Goal: Information Seeking & Learning: Learn about a topic

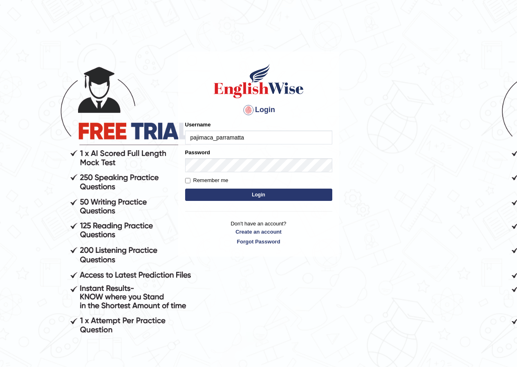
type input "pajimaca_parramatta"
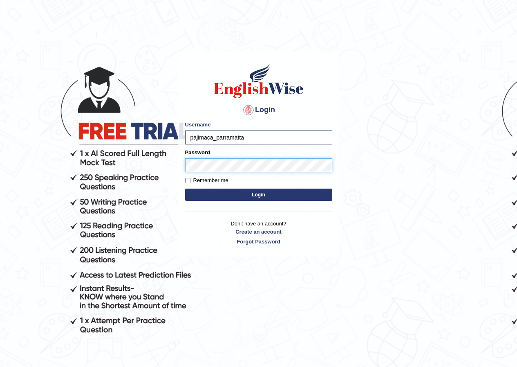
click at [185, 188] on button "Login" at bounding box center [258, 194] width 147 height 12
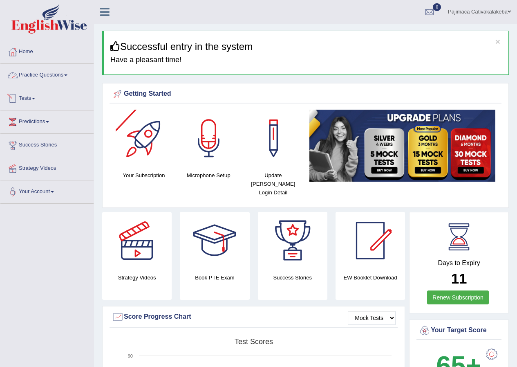
click at [63, 73] on link "Practice Questions" at bounding box center [46, 74] width 93 height 20
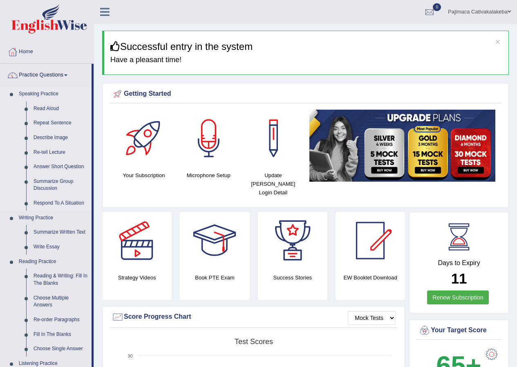
click at [57, 94] on link "Speaking Practice" at bounding box center [53, 94] width 76 height 15
click at [51, 110] on link "Read Aloud" at bounding box center [61, 108] width 62 height 15
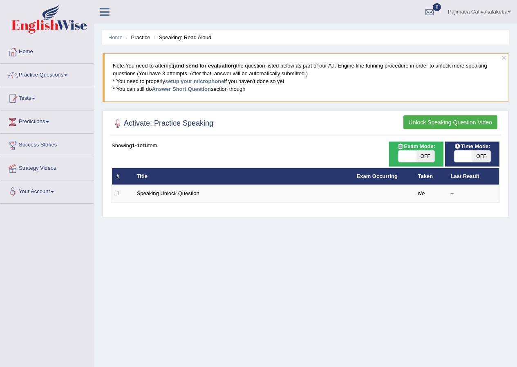
click at [430, 155] on span "OFF" at bounding box center [426, 155] width 18 height 11
checkbox input "true"
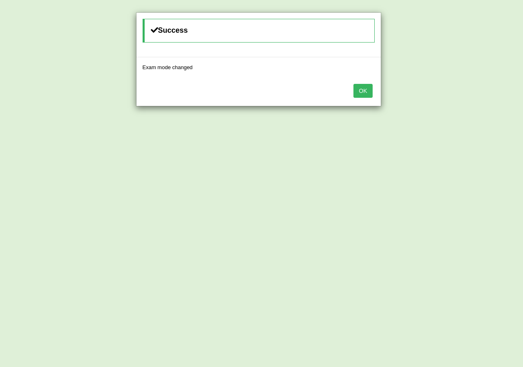
click at [468, 156] on div "Success Exam mode changed OK" at bounding box center [261, 183] width 523 height 367
click at [369, 94] on button "OK" at bounding box center [363, 91] width 19 height 14
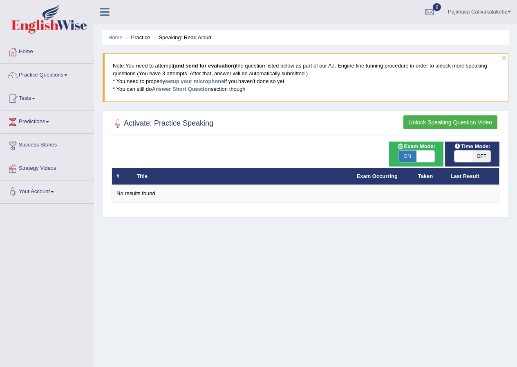
click at [479, 157] on span "OFF" at bounding box center [482, 155] width 18 height 11
checkbox input "true"
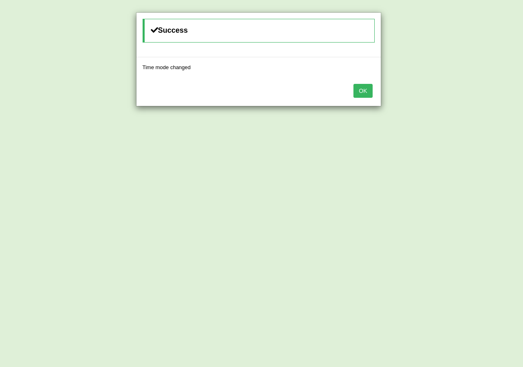
click at [363, 94] on button "OK" at bounding box center [363, 91] width 19 height 14
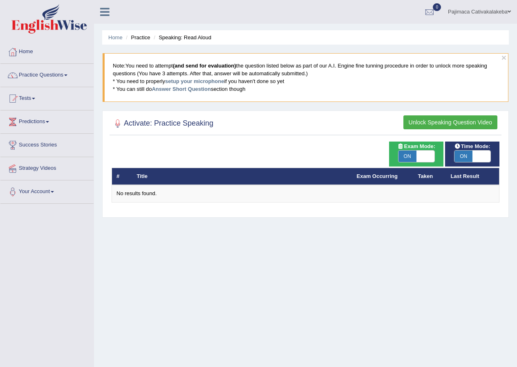
click at [421, 121] on button "Unlock Speaking Question Video" at bounding box center [450, 122] width 94 height 14
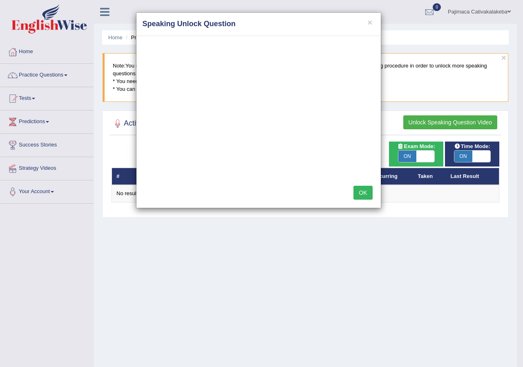
click at [366, 190] on button "OK" at bounding box center [363, 193] width 19 height 14
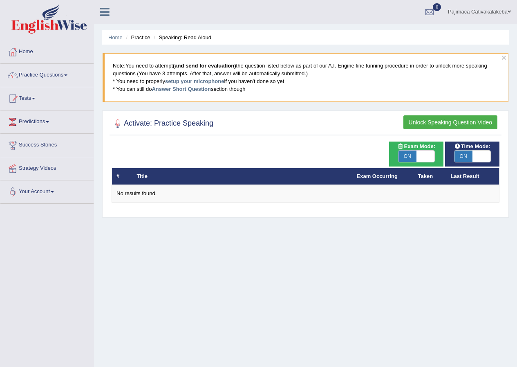
click at [423, 123] on button "Unlock Speaking Question Video" at bounding box center [450, 122] width 94 height 14
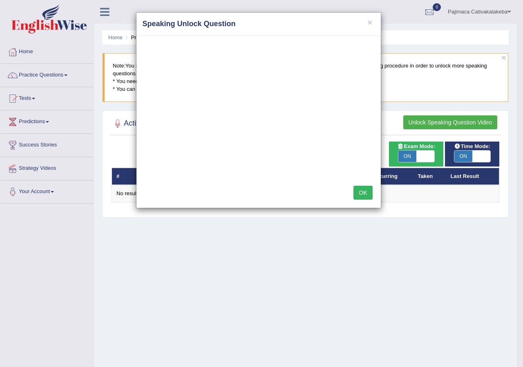
click at [364, 190] on button "OK" at bounding box center [363, 193] width 19 height 14
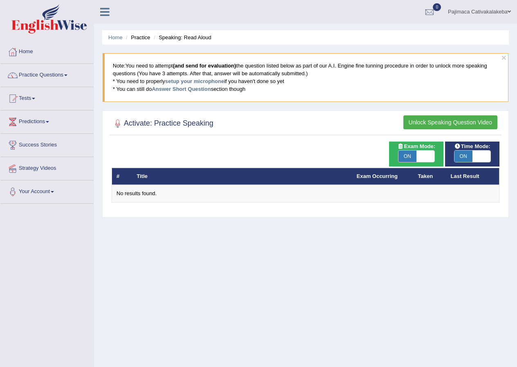
click at [426, 127] on button "Unlock Speaking Question Video" at bounding box center [450, 122] width 94 height 14
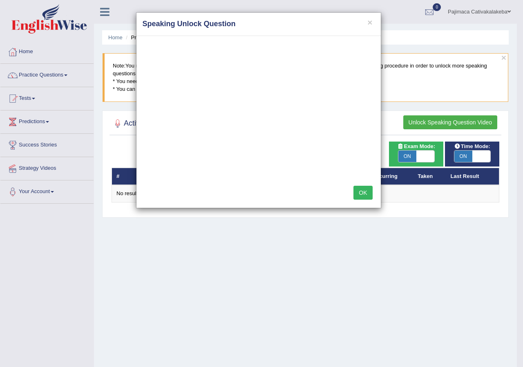
click at [365, 190] on button "OK" at bounding box center [363, 193] width 19 height 14
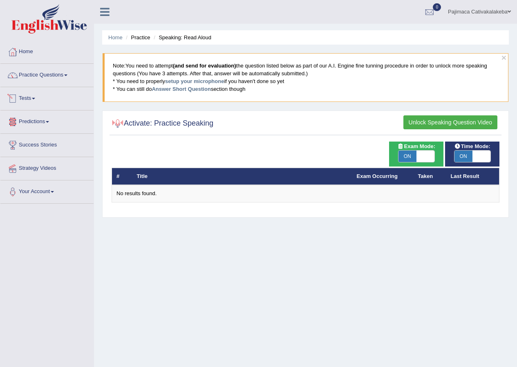
click at [39, 101] on link "Tests" at bounding box center [46, 97] width 93 height 20
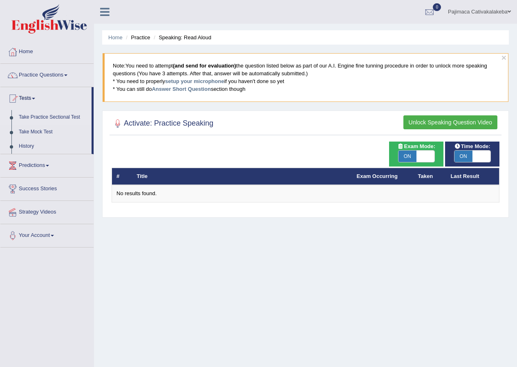
click at [38, 116] on link "Take Practice Sectional Test" at bounding box center [53, 117] width 76 height 15
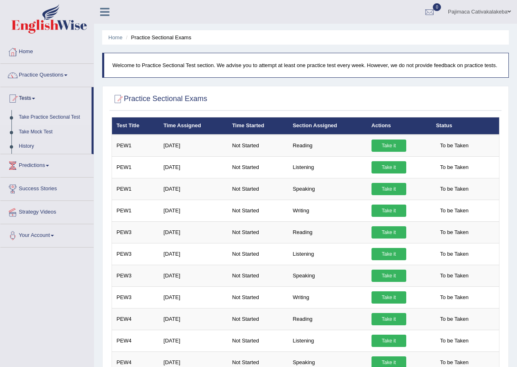
click at [384, 147] on link "Take it" at bounding box center [389, 145] width 35 height 12
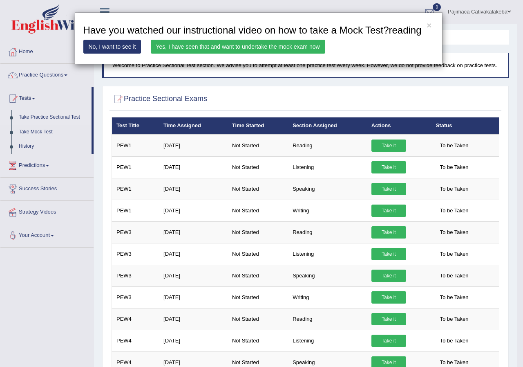
click at [209, 45] on link "Yes, I have seen that and want to undertake the mock exam now" at bounding box center [238, 47] width 175 height 14
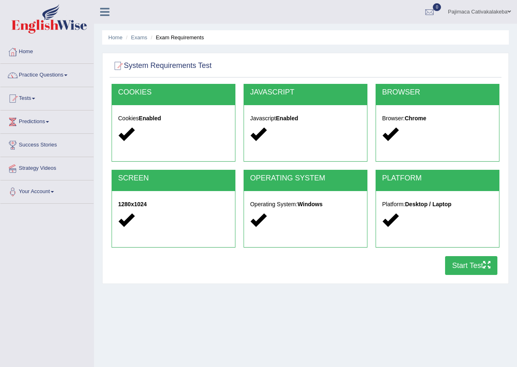
click at [468, 261] on button "Start Test" at bounding box center [471, 265] width 52 height 19
click at [28, 53] on link "Home" at bounding box center [46, 50] width 93 height 20
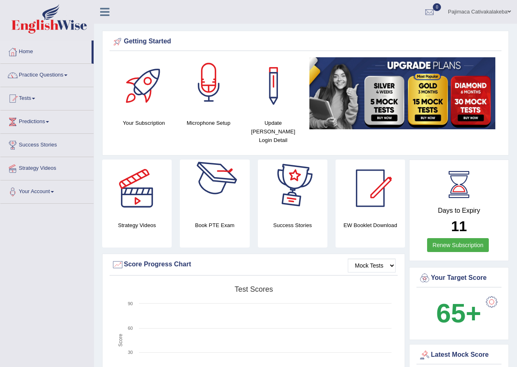
click at [203, 106] on div at bounding box center [208, 85] width 57 height 57
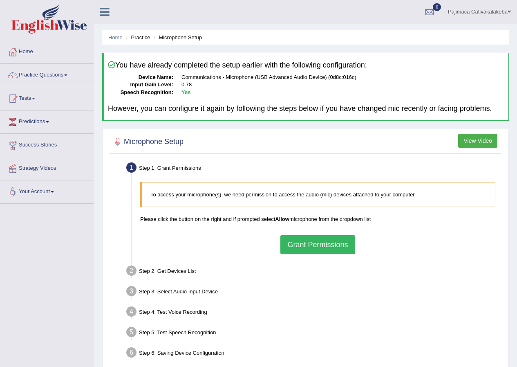
click at [318, 242] on button "Grant Permissions" at bounding box center [317, 244] width 74 height 19
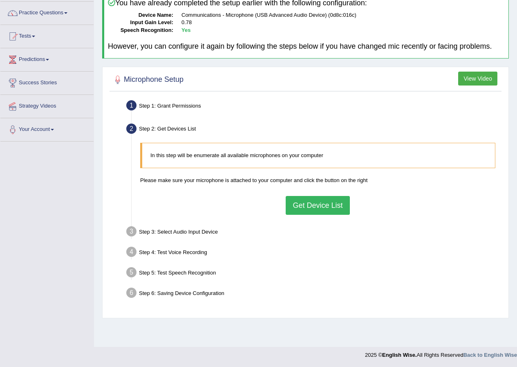
scroll to position [63, 0]
click at [314, 204] on button "Get Device List" at bounding box center [318, 204] width 64 height 19
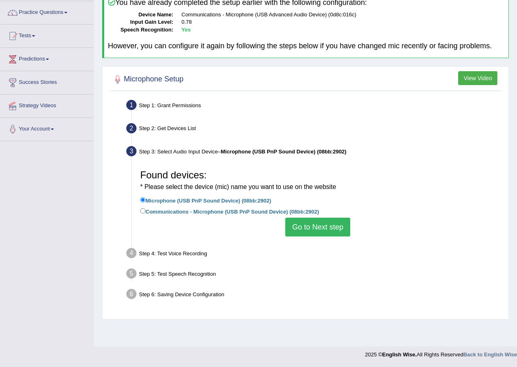
click at [315, 225] on button "Go to Next step" at bounding box center [317, 226] width 65 height 19
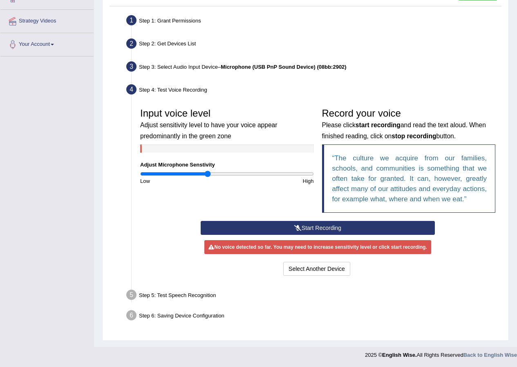
scroll to position [148, 0]
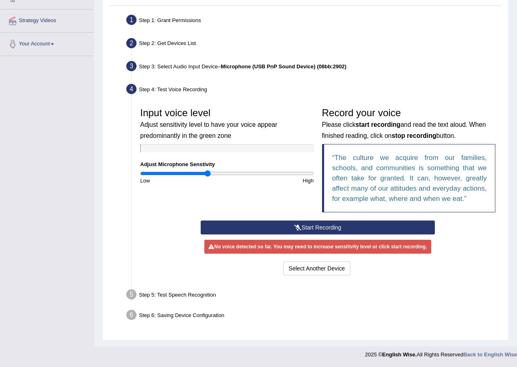
click at [313, 224] on button "Start Recording" at bounding box center [318, 227] width 234 height 14
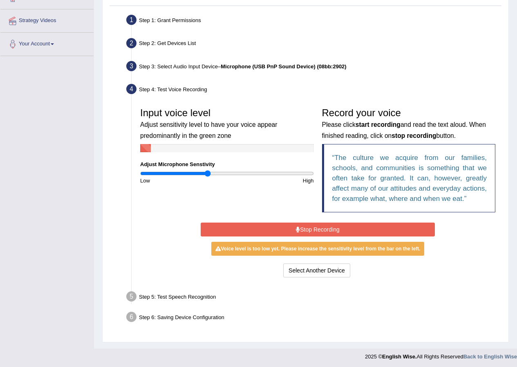
click at [324, 229] on button "Stop Recording" at bounding box center [318, 229] width 234 height 14
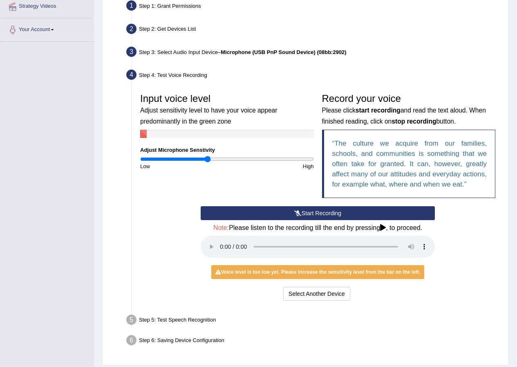
scroll to position [187, 0]
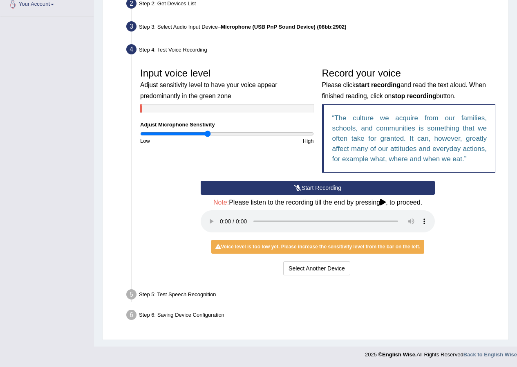
click at [302, 188] on button "Start Recording" at bounding box center [318, 188] width 234 height 14
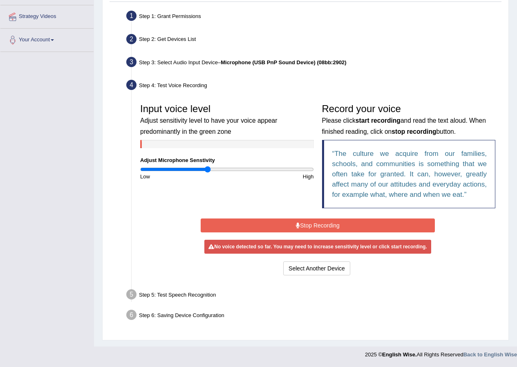
scroll to position [150, 0]
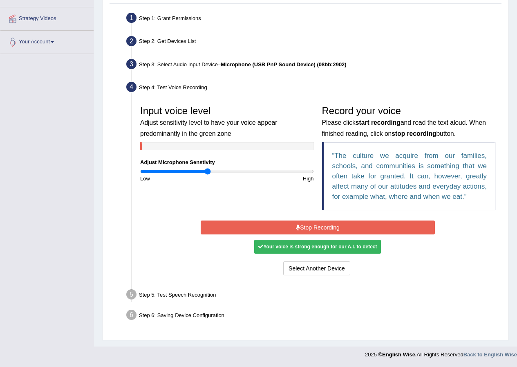
click at [321, 227] on button "Stop Recording" at bounding box center [318, 227] width 234 height 14
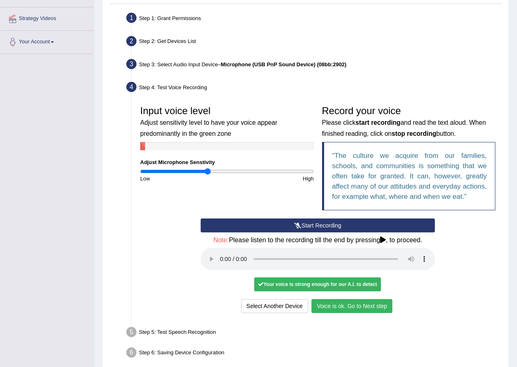
click at [365, 309] on button "Voice is ok. Go to Next step" at bounding box center [351, 306] width 81 height 14
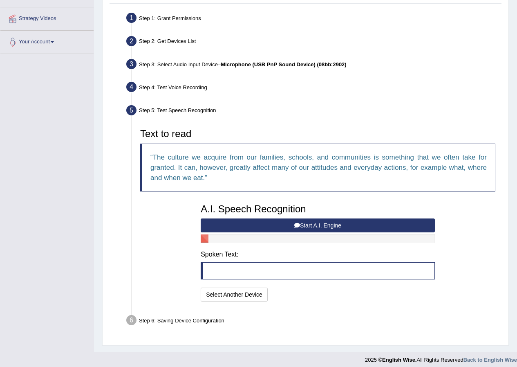
click at [324, 226] on button "Start A.I. Engine" at bounding box center [318, 225] width 234 height 14
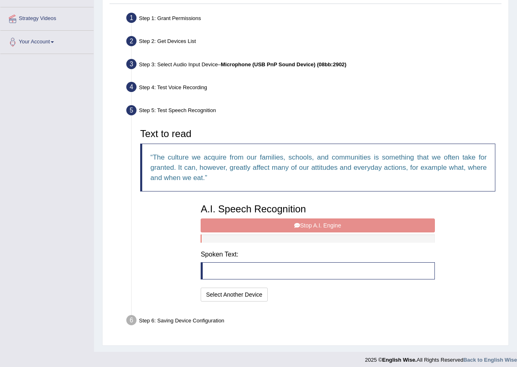
click at [307, 228] on div "A.I. Speech Recognition Start A.I. Engine Stop A.I. Engine Note: Please listen …" at bounding box center [318, 251] width 242 height 104
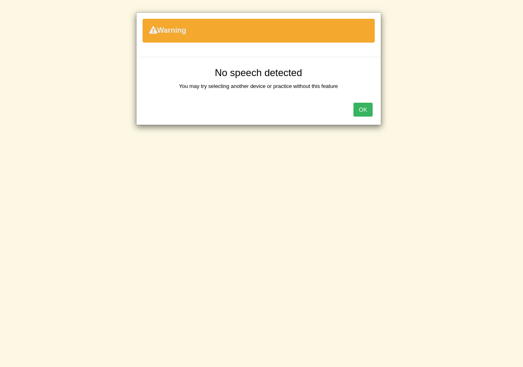
click at [360, 101] on div "OK" at bounding box center [259, 110] width 244 height 29
click at [363, 106] on button "OK" at bounding box center [363, 110] width 19 height 14
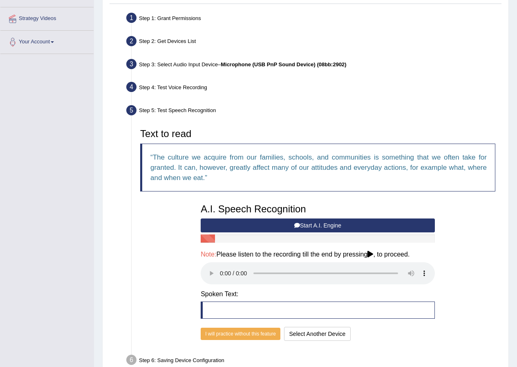
click at [325, 224] on button "Start A.I. Engine" at bounding box center [318, 225] width 234 height 14
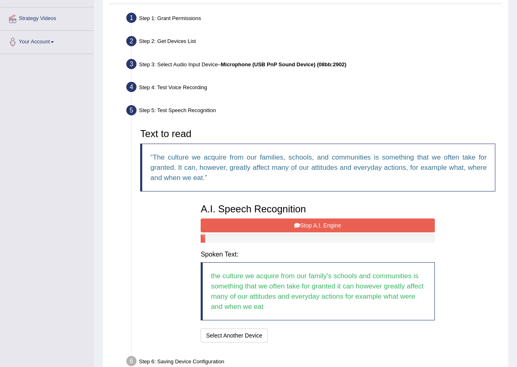
click at [286, 228] on button "Stop A.I. Engine" at bounding box center [318, 225] width 234 height 14
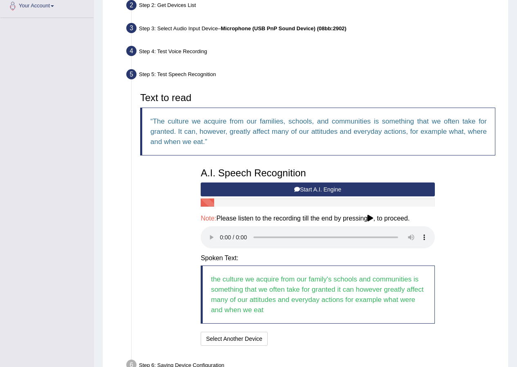
scroll to position [235, 0]
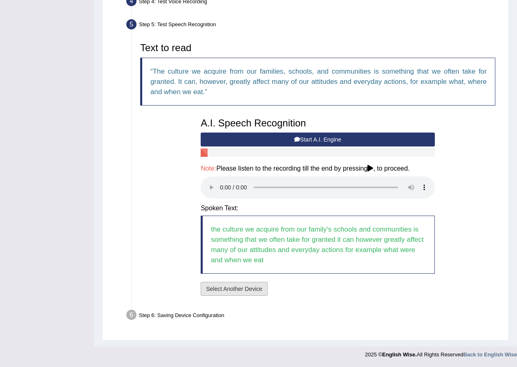
click at [246, 292] on button "Select Another Device" at bounding box center [234, 289] width 67 height 14
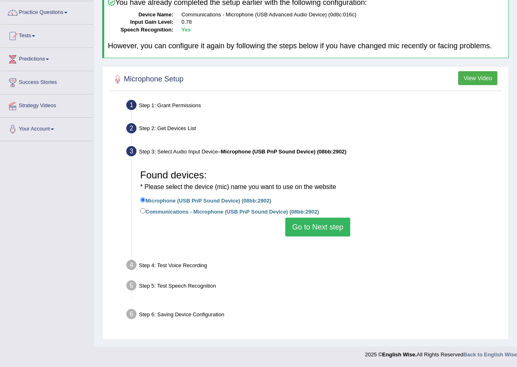
scroll to position [63, 0]
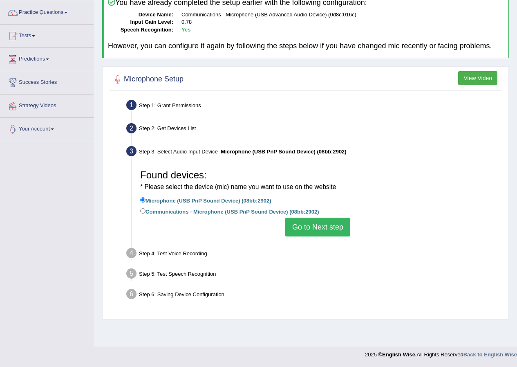
click at [306, 232] on button "Go to Next step" at bounding box center [317, 226] width 65 height 19
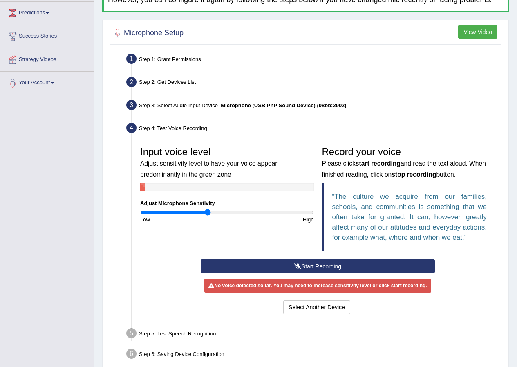
scroll to position [148, 0]
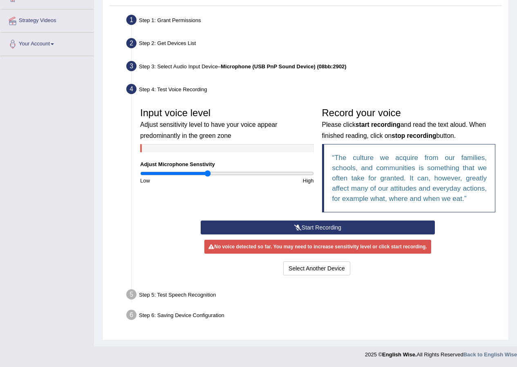
click at [293, 228] on button "Start Recording" at bounding box center [318, 227] width 234 height 14
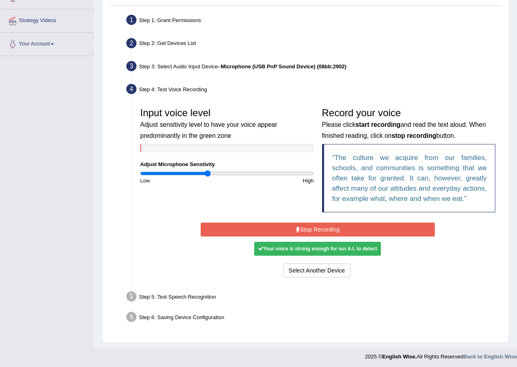
click at [321, 233] on button "Stop Recording" at bounding box center [318, 229] width 234 height 14
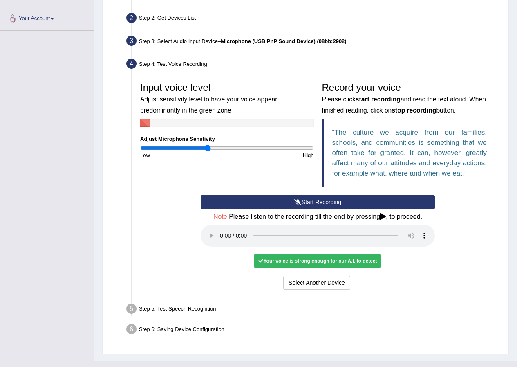
scroll to position [187, 0]
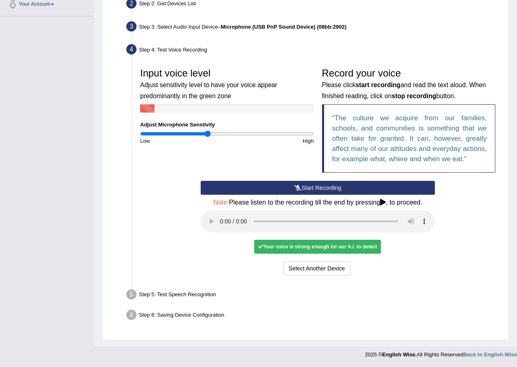
click at [385, 201] on icon at bounding box center [383, 202] width 6 height 7
click at [207, 294] on div "Step 5: Test Speech Recognition" at bounding box center [314, 296] width 382 height 18
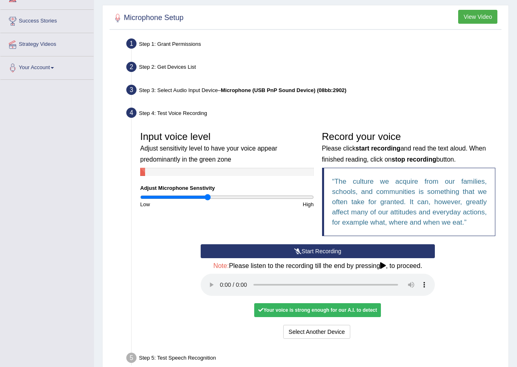
scroll to position [0, 0]
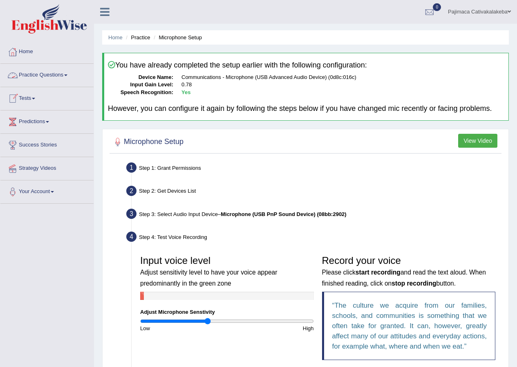
click at [48, 74] on link "Practice Questions" at bounding box center [46, 74] width 93 height 20
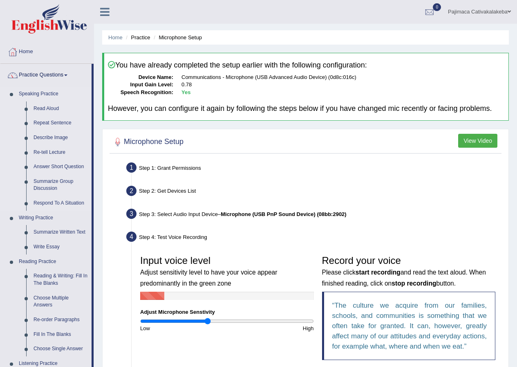
click at [41, 93] on link "Speaking Practice" at bounding box center [53, 94] width 76 height 15
click at [49, 107] on link "Read Aloud" at bounding box center [61, 108] width 62 height 15
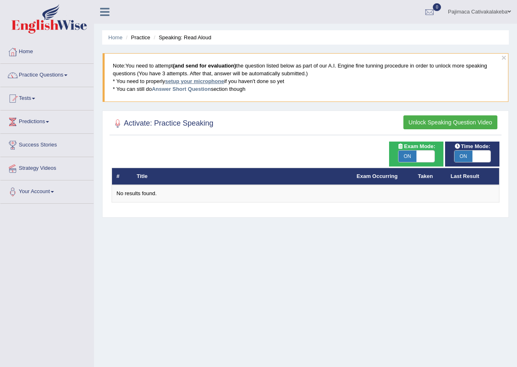
click at [201, 81] on link "setup your microphone" at bounding box center [194, 81] width 59 height 6
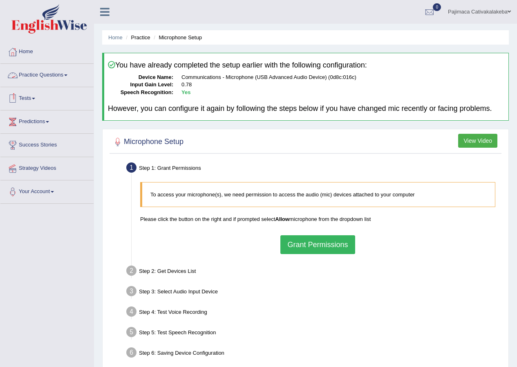
click at [56, 73] on link "Practice Questions" at bounding box center [46, 74] width 93 height 20
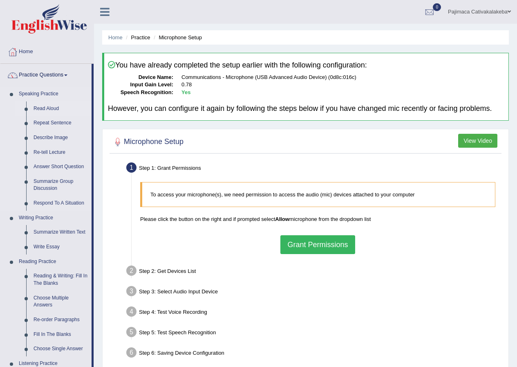
click at [54, 108] on link "Read Aloud" at bounding box center [61, 108] width 62 height 15
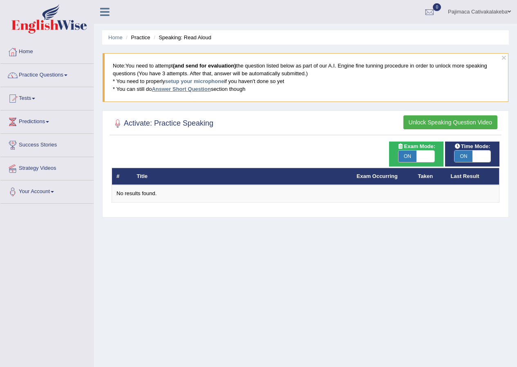
click at [203, 87] on link "Answer Short Question" at bounding box center [181, 89] width 59 height 6
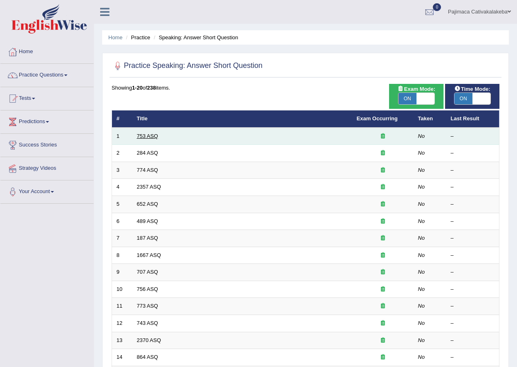
click at [152, 135] on link "753 ASQ" at bounding box center [147, 136] width 21 height 6
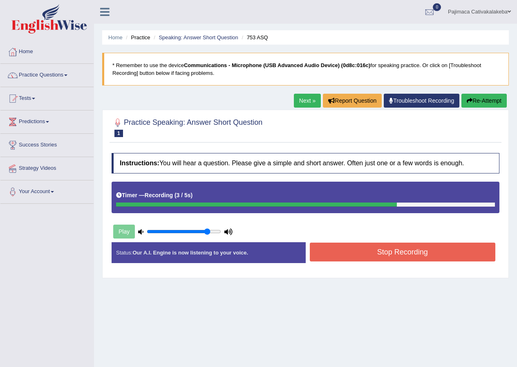
click at [392, 255] on button "Stop Recording" at bounding box center [403, 251] width 186 height 19
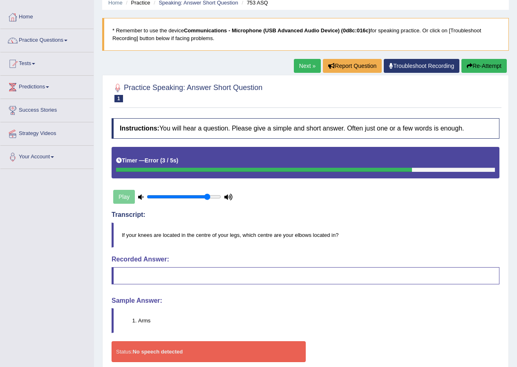
scroll to position [72, 0]
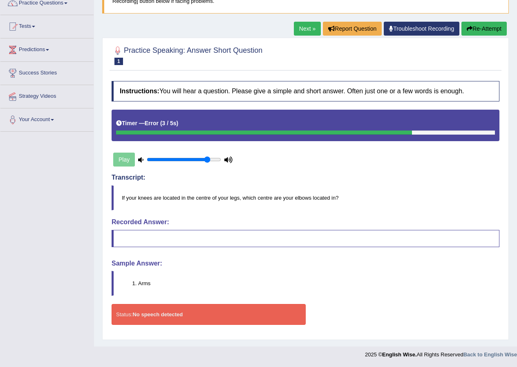
click at [128, 161] on div "Play" at bounding box center [173, 159] width 123 height 20
click at [479, 27] on button "Re-Attempt" at bounding box center [483, 29] width 45 height 14
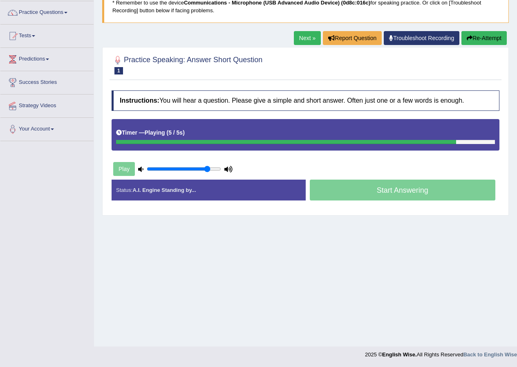
click at [365, 195] on div "Start Answering" at bounding box center [403, 190] width 194 height 23
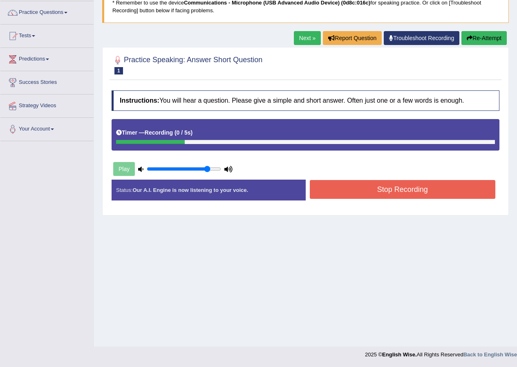
click at [356, 193] on button "Stop Recording" at bounding box center [403, 189] width 186 height 19
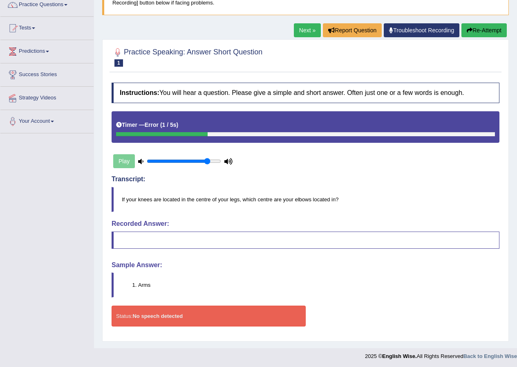
scroll to position [72, 0]
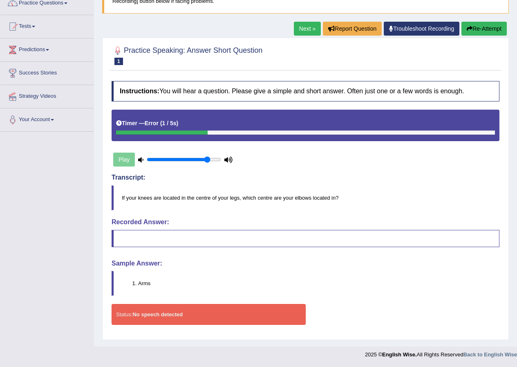
click at [309, 29] on link "Next »" at bounding box center [307, 29] width 27 height 14
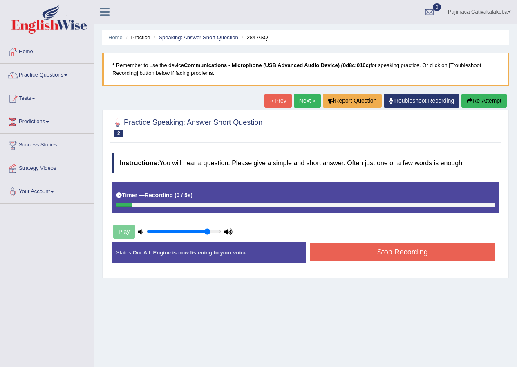
click at [334, 254] on div "Status: Our A.I. Engine is now listening to your voice. Start Answering Stop Re…" at bounding box center [306, 256] width 388 height 29
click at [335, 249] on button "Stop Recording" at bounding box center [403, 251] width 186 height 19
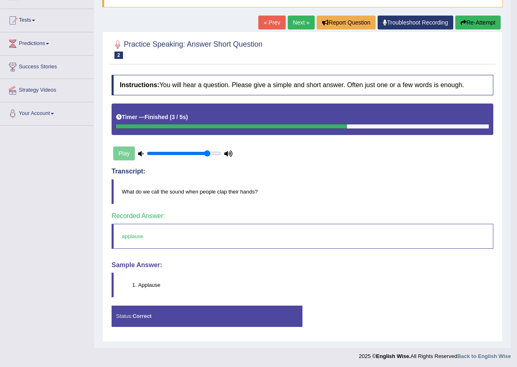
scroll to position [80, 0]
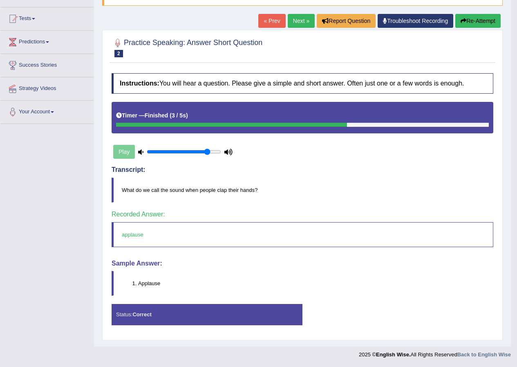
drag, startPoint x: 477, startPoint y: 24, endPoint x: 296, endPoint y: 25, distance: 180.3
click at [296, 25] on div "« Prev Next » Report Question Troubleshoot Recording Re-Attempt" at bounding box center [380, 22] width 244 height 16
click at [296, 25] on link "Next »" at bounding box center [301, 21] width 27 height 14
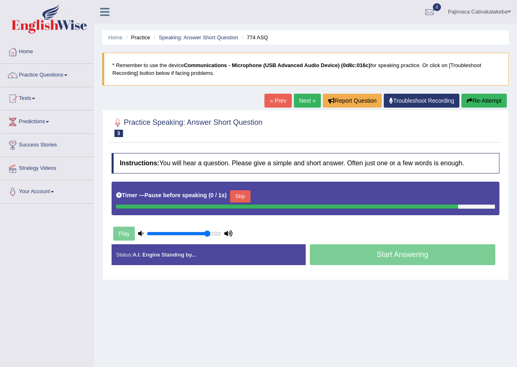
click at [396, 257] on div "Status: A.I. Engine Standing by... Start Answering Stop Recording" at bounding box center [306, 258] width 388 height 29
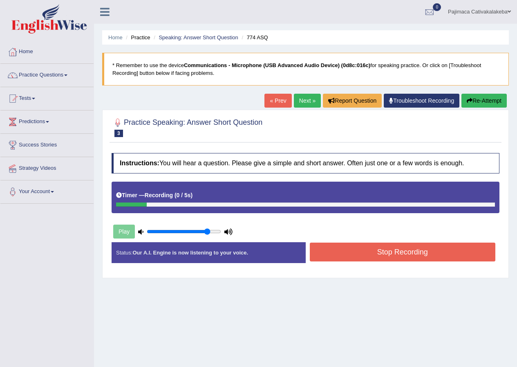
click at [399, 257] on button "Stop Recording" at bounding box center [403, 251] width 186 height 19
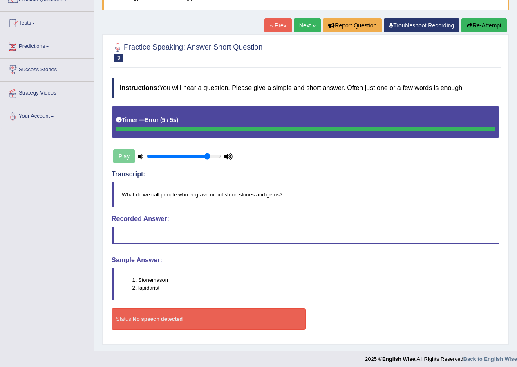
scroll to position [80, 0]
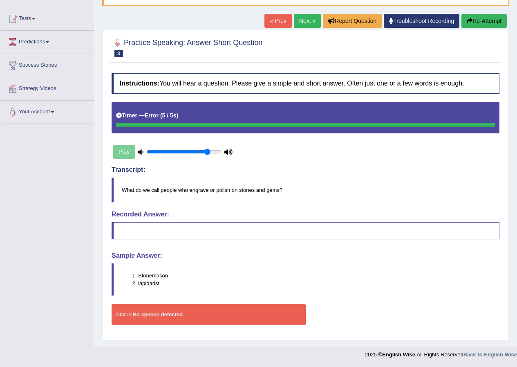
click at [307, 21] on link "Next »" at bounding box center [307, 21] width 27 height 14
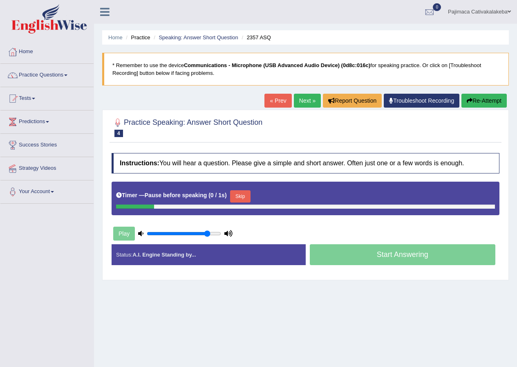
click at [385, 249] on div "Start Answering" at bounding box center [403, 255] width 194 height 23
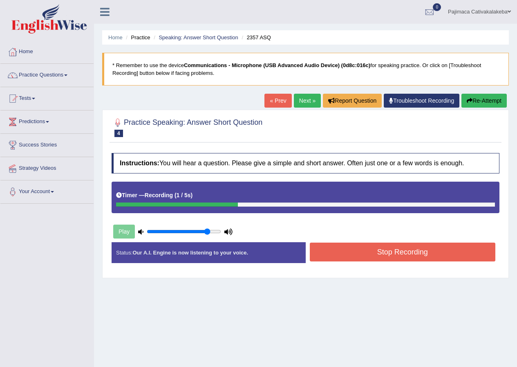
click at [380, 253] on button "Stop Recording" at bounding box center [403, 251] width 186 height 19
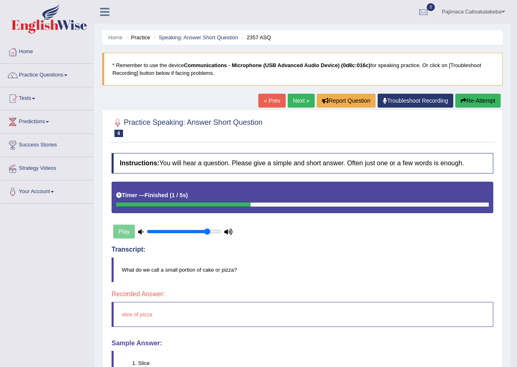
scroll to position [80, 0]
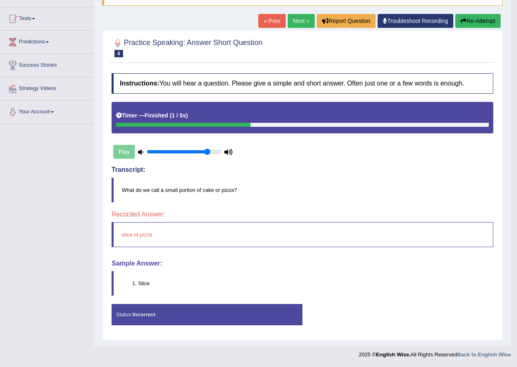
click at [300, 18] on link "Next »" at bounding box center [301, 21] width 27 height 14
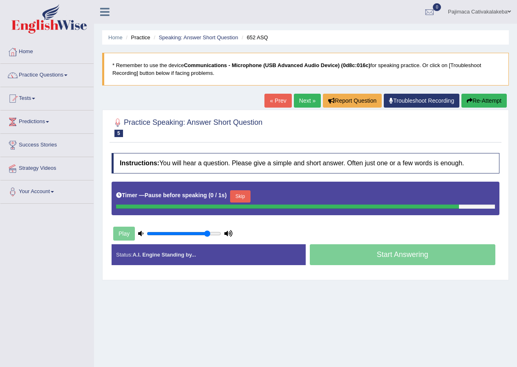
click at [386, 256] on div "Status: A.I. Engine Standing by... Start Answering Stop Recording" at bounding box center [306, 258] width 388 height 29
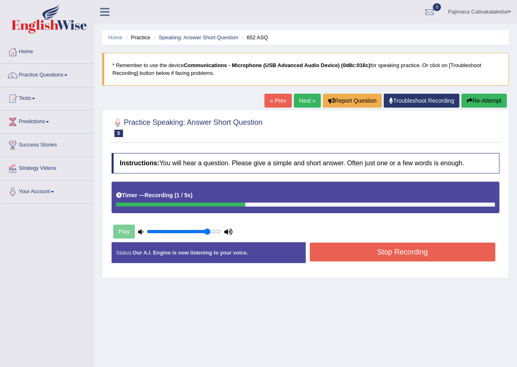
click at [385, 255] on button "Stop Recording" at bounding box center [403, 251] width 186 height 19
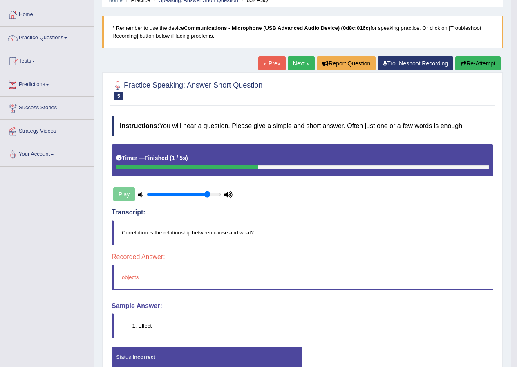
scroll to position [80, 0]
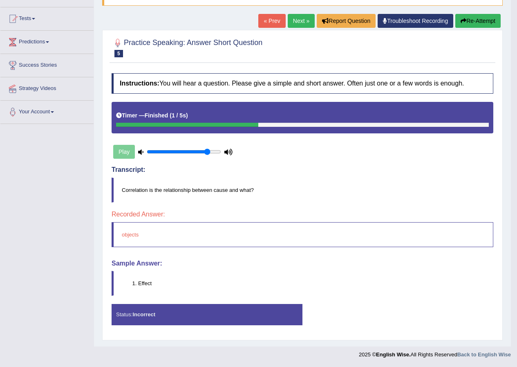
click at [299, 16] on link "Next »" at bounding box center [301, 21] width 27 height 14
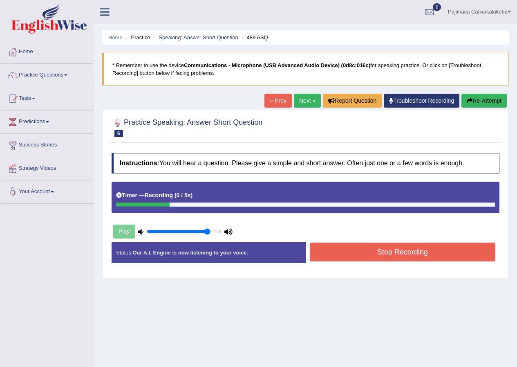
click at [377, 252] on button "Stop Recording" at bounding box center [403, 251] width 186 height 19
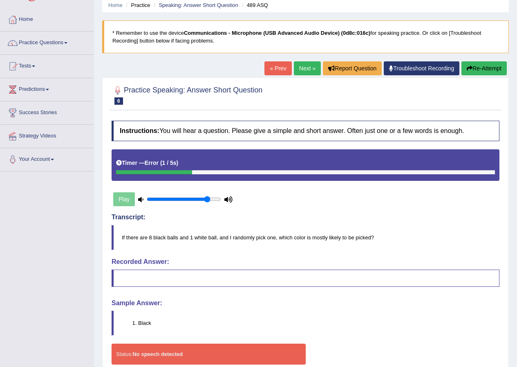
scroll to position [72, 0]
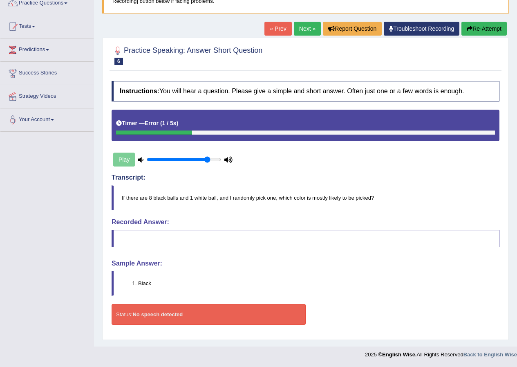
click at [307, 32] on link "Next »" at bounding box center [307, 29] width 27 height 14
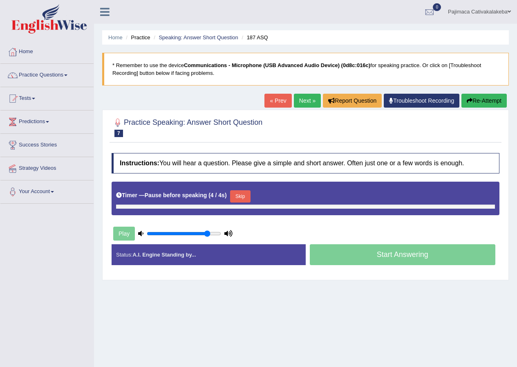
click at [378, 252] on div "Start Answering" at bounding box center [403, 255] width 194 height 23
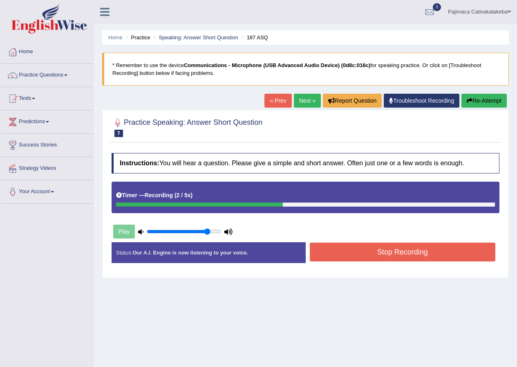
click at [332, 256] on button "Stop Recording" at bounding box center [403, 251] width 186 height 19
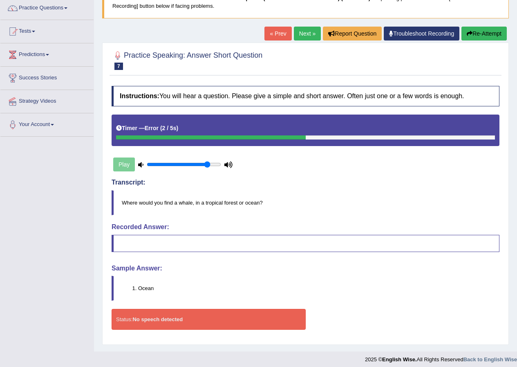
scroll to position [72, 0]
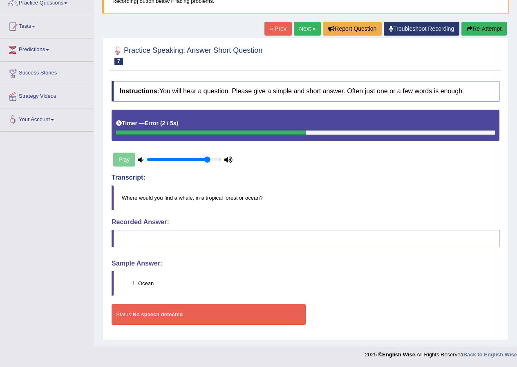
click at [475, 29] on button "Re-Attempt" at bounding box center [483, 29] width 45 height 14
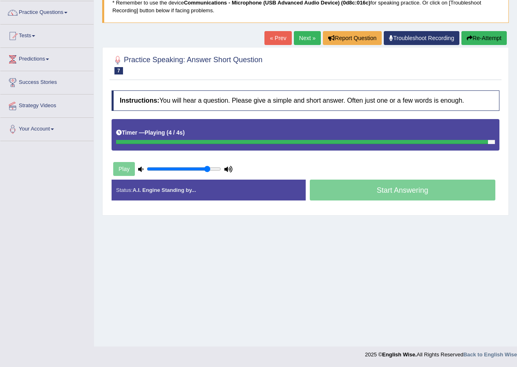
click at [388, 192] on div "Start Answering" at bounding box center [403, 190] width 194 height 23
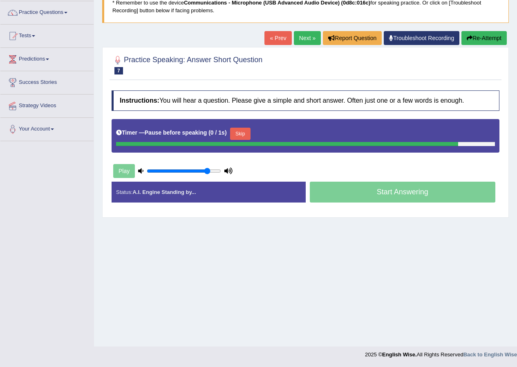
click at [388, 192] on div "Status: A.I. Engine Standing by... Start Answering Stop Recording" at bounding box center [306, 195] width 388 height 29
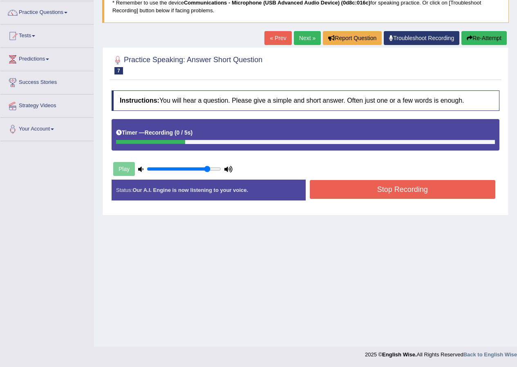
click at [385, 186] on button "Stop Recording" at bounding box center [403, 189] width 186 height 19
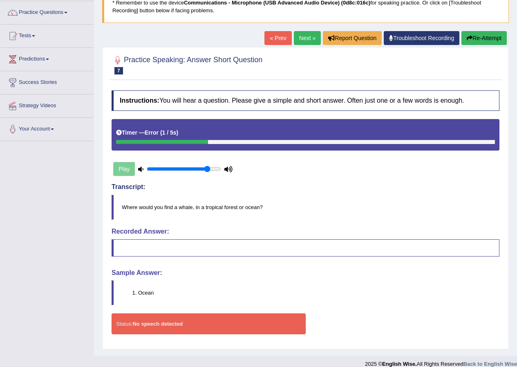
scroll to position [72, 0]
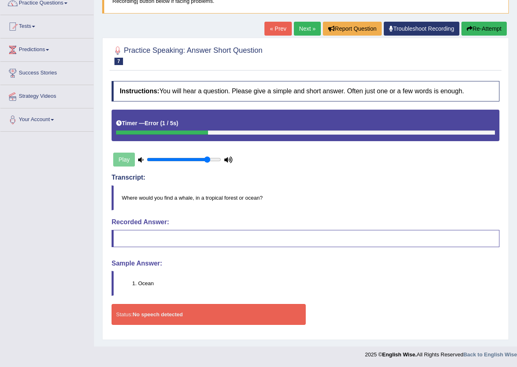
click at [309, 35] on link "Next »" at bounding box center [307, 29] width 27 height 14
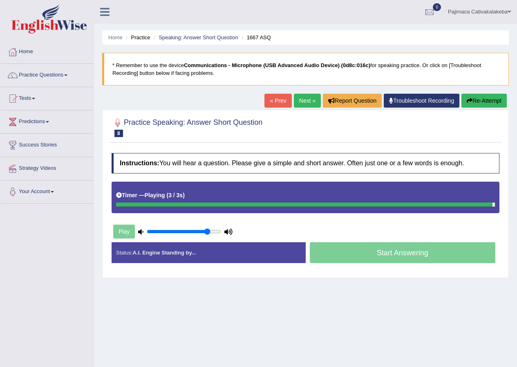
click at [370, 252] on div "Start Answering" at bounding box center [403, 253] width 194 height 23
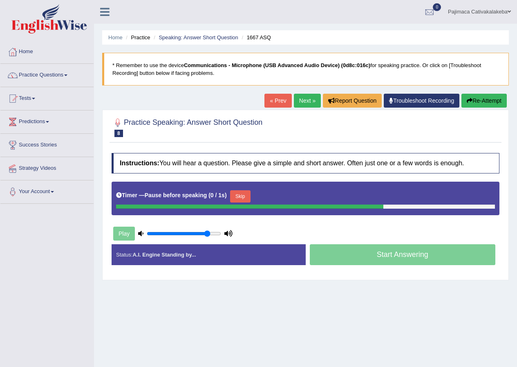
click at [370, 252] on div "Start Answering" at bounding box center [403, 255] width 194 height 23
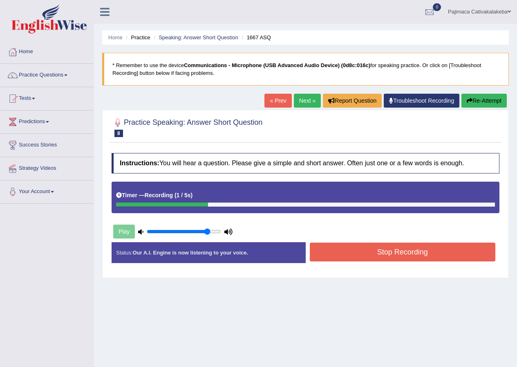
click at [375, 253] on button "Stop Recording" at bounding box center [403, 251] width 186 height 19
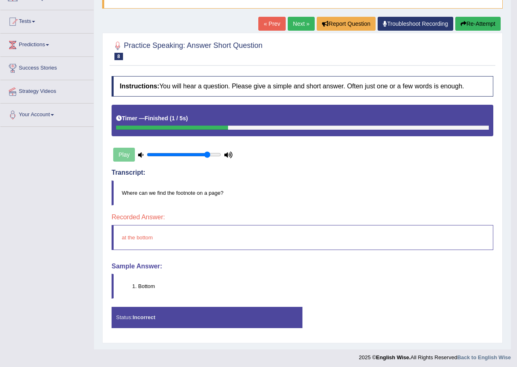
scroll to position [80, 0]
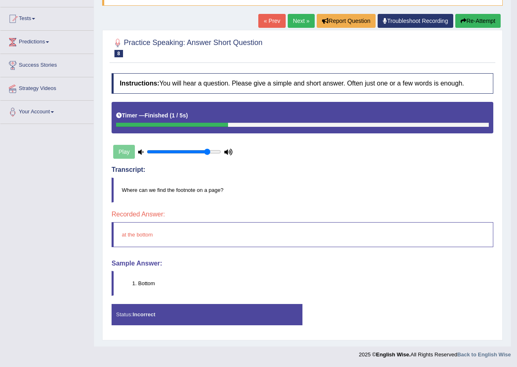
click at [302, 20] on link "Next »" at bounding box center [301, 21] width 27 height 14
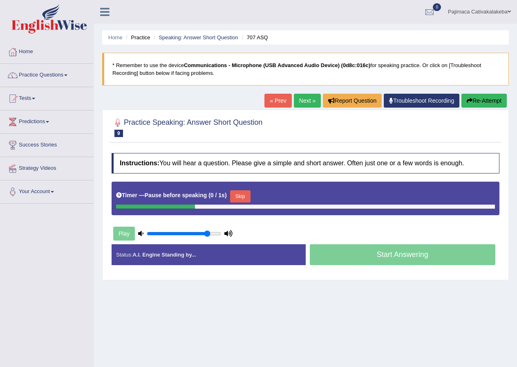
click at [397, 254] on div "Start Answering" at bounding box center [403, 255] width 194 height 23
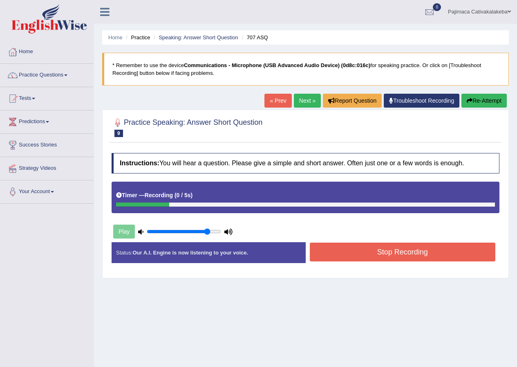
click at [397, 255] on button "Stop Recording" at bounding box center [403, 251] width 186 height 19
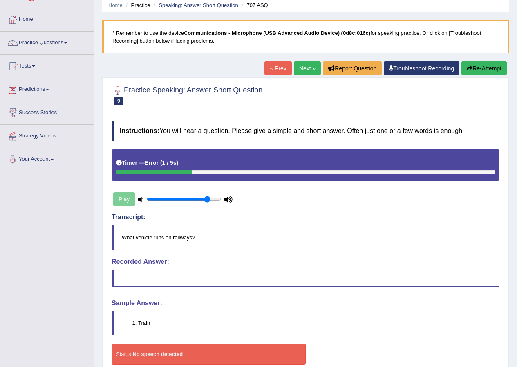
scroll to position [72, 0]
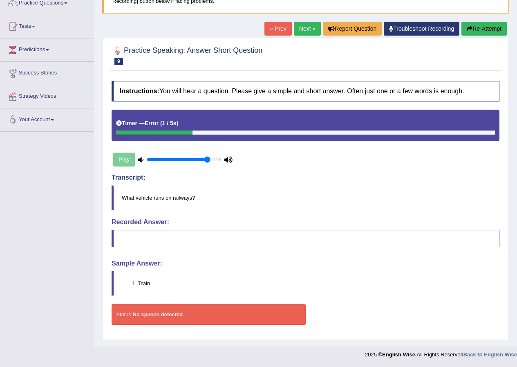
click at [307, 30] on link "Next »" at bounding box center [307, 29] width 27 height 14
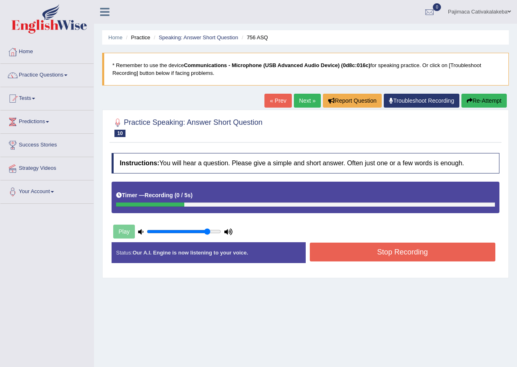
click at [394, 255] on button "Stop Recording" at bounding box center [403, 251] width 186 height 19
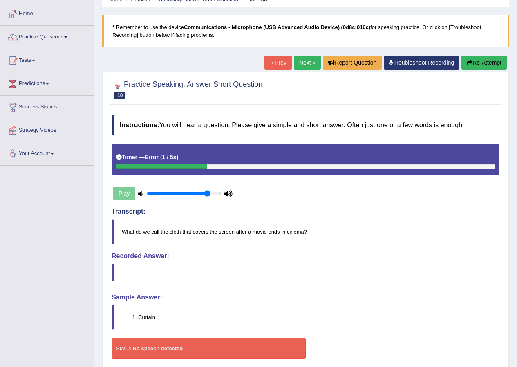
scroll to position [72, 0]
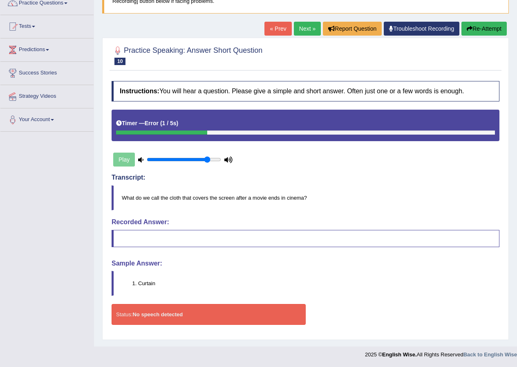
click at [307, 30] on link "Next »" at bounding box center [307, 29] width 27 height 14
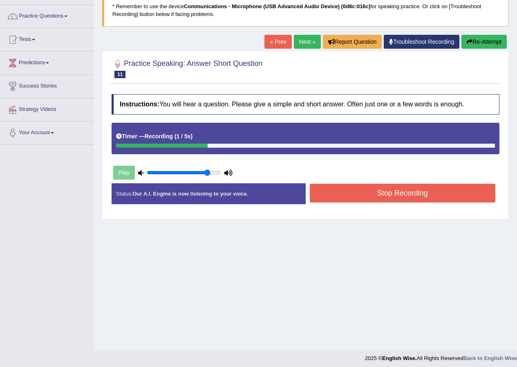
scroll to position [63, 0]
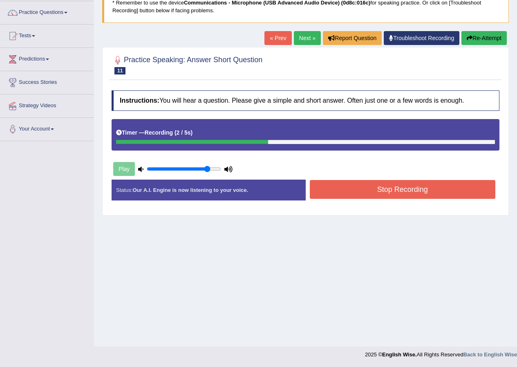
click at [389, 194] on button "Stop Recording" at bounding box center [403, 189] width 186 height 19
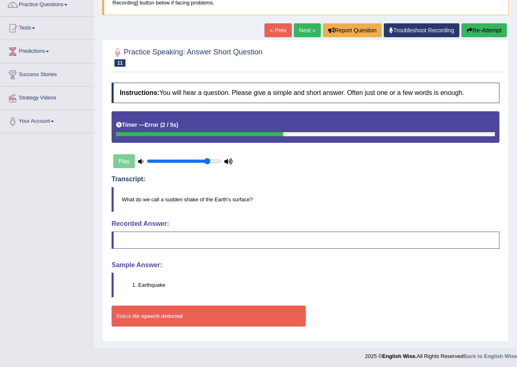
scroll to position [72, 0]
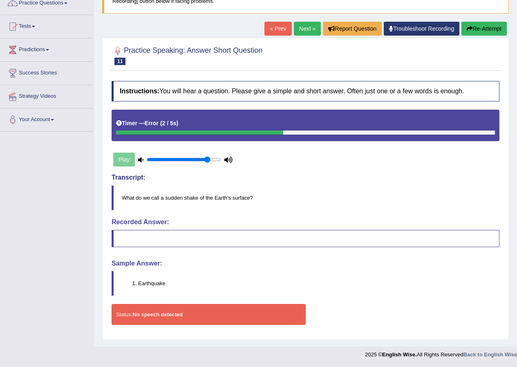
click at [485, 29] on button "Re-Attempt" at bounding box center [483, 29] width 45 height 14
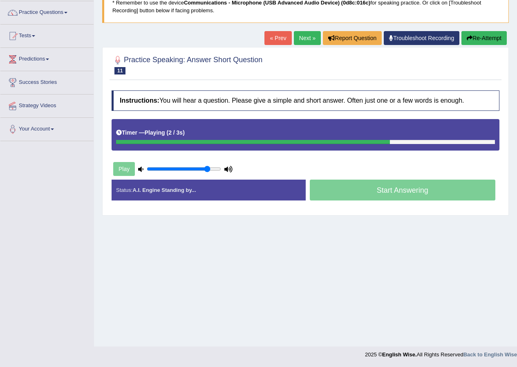
click at [385, 191] on div "Start Answering" at bounding box center [403, 190] width 194 height 23
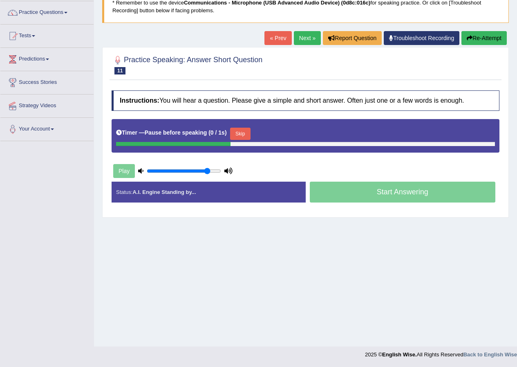
click at [386, 190] on div "Start Answering" at bounding box center [403, 192] width 194 height 23
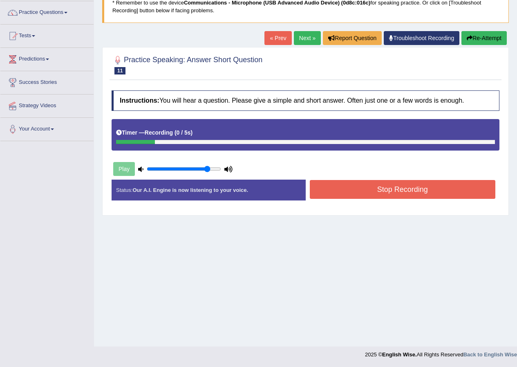
click at [388, 190] on button "Stop Recording" at bounding box center [403, 189] width 186 height 19
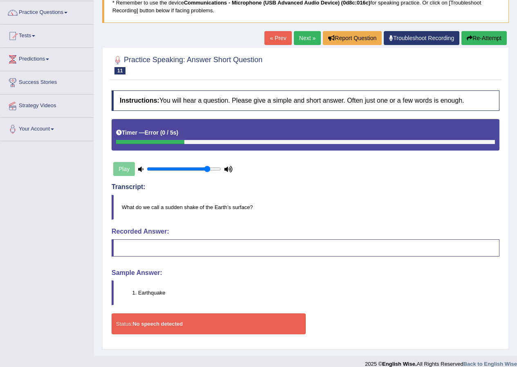
click at [309, 35] on link "Next »" at bounding box center [307, 38] width 27 height 14
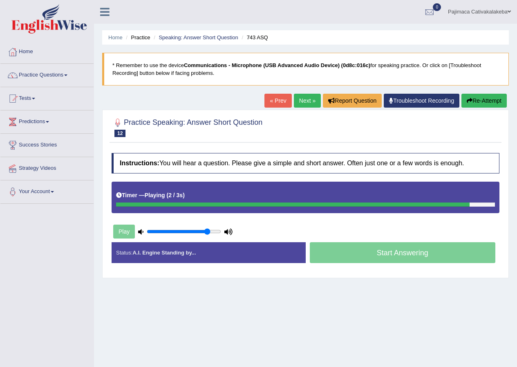
click at [394, 252] on div "Start Answering" at bounding box center [403, 253] width 194 height 23
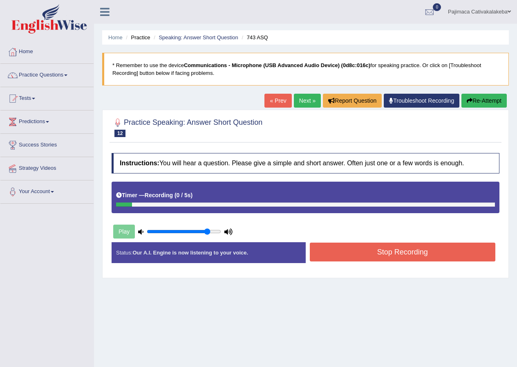
click at [389, 255] on button "Stop Recording" at bounding box center [403, 251] width 186 height 19
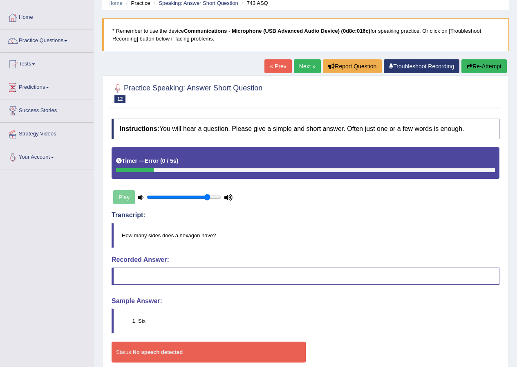
scroll to position [72, 0]
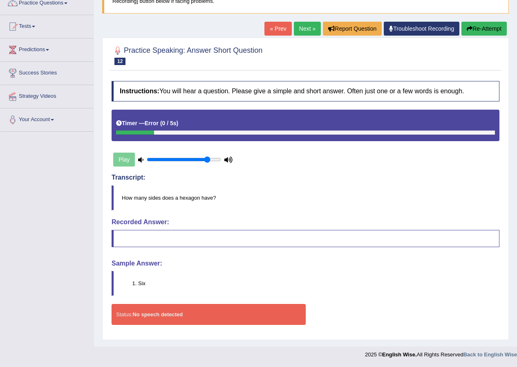
click at [126, 160] on div "Play" at bounding box center [173, 159] width 123 height 20
click at [309, 31] on link "Next »" at bounding box center [307, 29] width 27 height 14
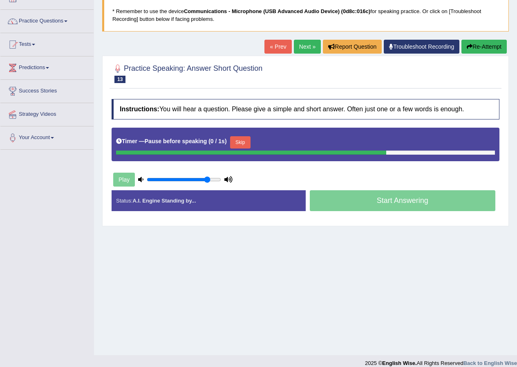
scroll to position [63, 0]
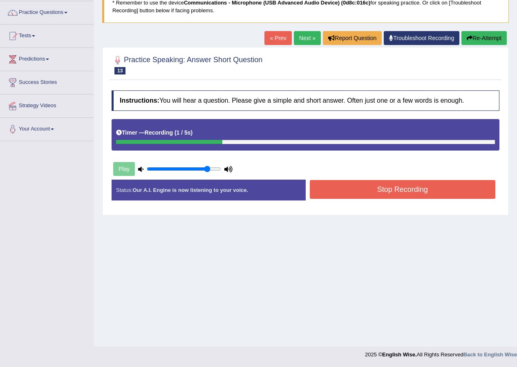
click at [328, 193] on button "Stop Recording" at bounding box center [403, 189] width 186 height 19
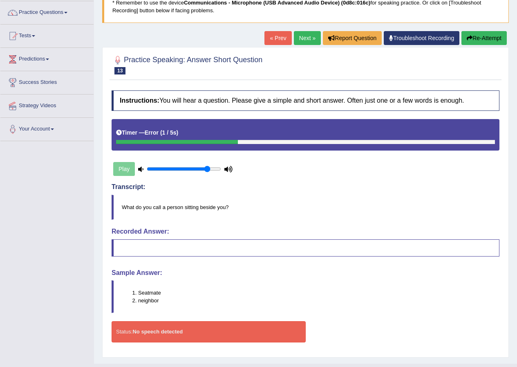
scroll to position [80, 0]
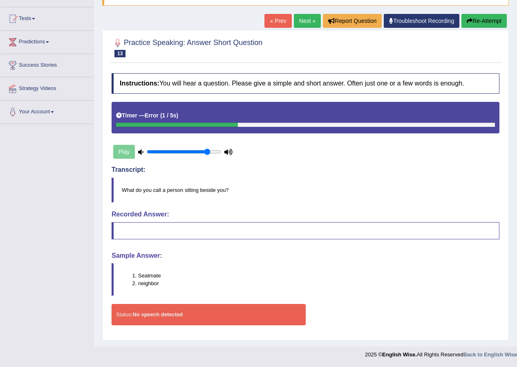
click at [310, 25] on link "Next »" at bounding box center [307, 21] width 27 height 14
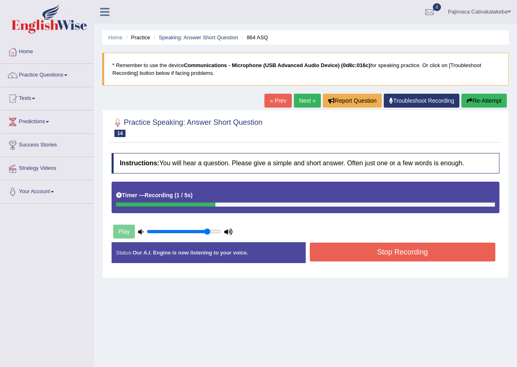
click at [384, 253] on button "Stop Recording" at bounding box center [403, 251] width 186 height 19
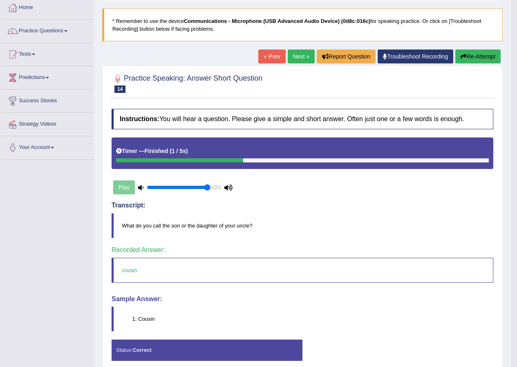
scroll to position [80, 0]
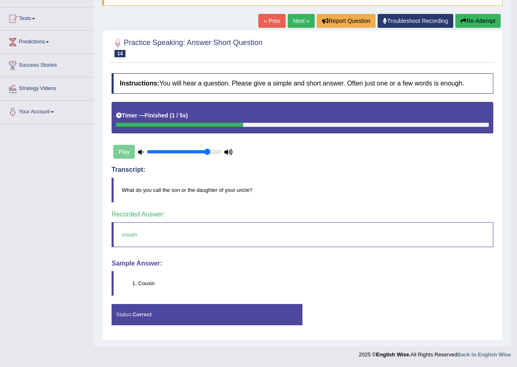
click at [293, 21] on link "Next »" at bounding box center [301, 21] width 27 height 14
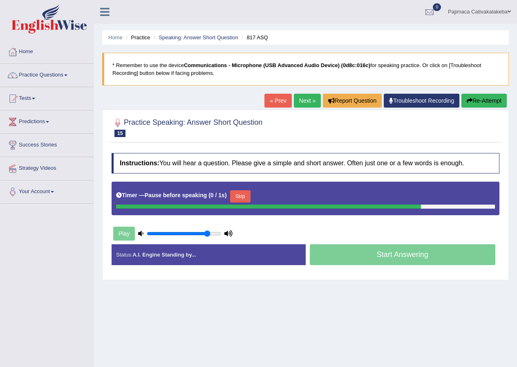
click at [390, 255] on div "Start Answering" at bounding box center [403, 255] width 194 height 23
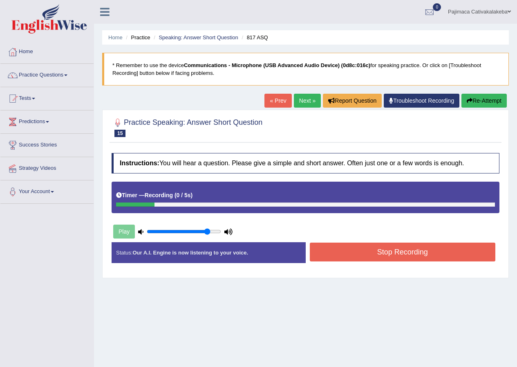
click at [390, 256] on button "Stop Recording" at bounding box center [403, 251] width 186 height 19
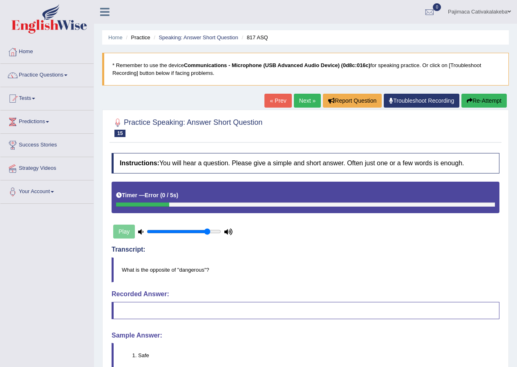
scroll to position [72, 0]
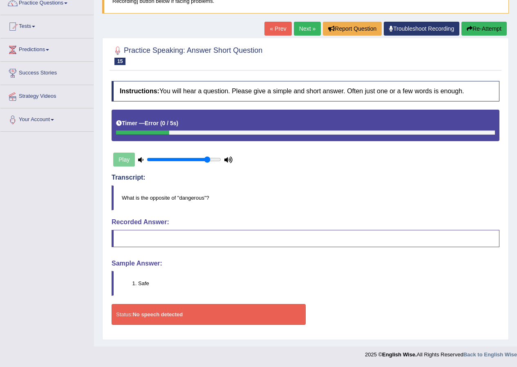
click at [273, 29] on link "« Prev" at bounding box center [277, 29] width 27 height 14
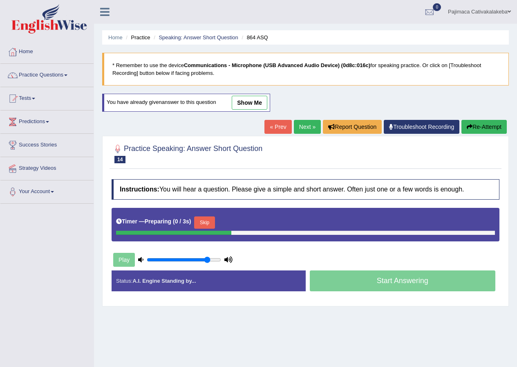
click at [273, 125] on link "« Prev" at bounding box center [277, 127] width 27 height 14
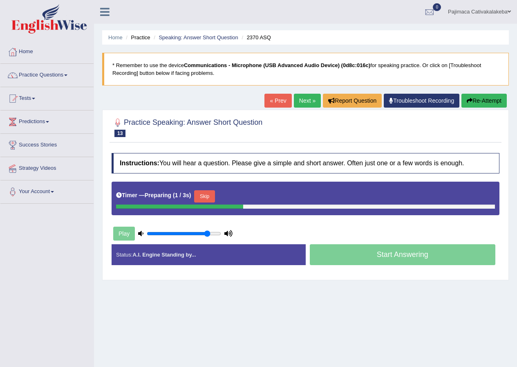
click at [277, 99] on link "« Prev" at bounding box center [277, 101] width 27 height 14
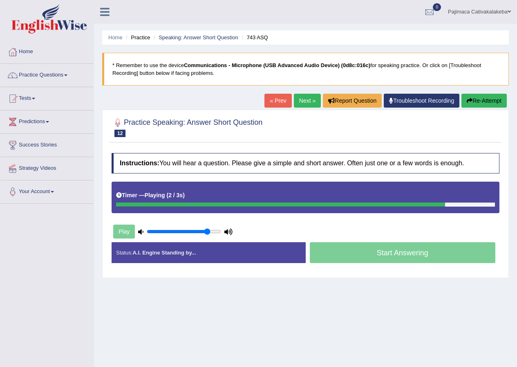
click at [388, 251] on div "Start Answering" at bounding box center [403, 253] width 194 height 23
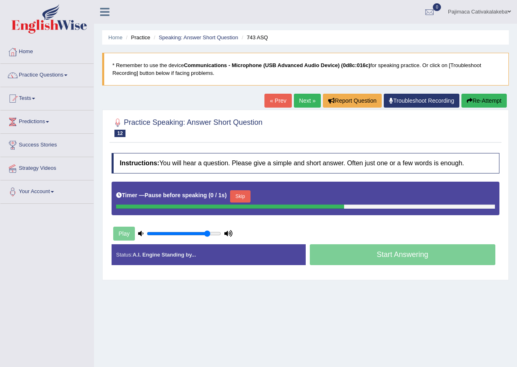
click at [388, 251] on div "Start Answering" at bounding box center [403, 255] width 194 height 23
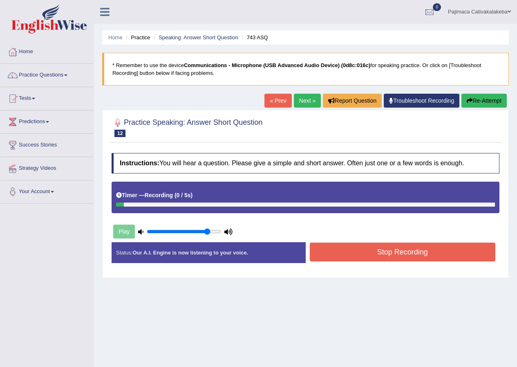
click at [388, 254] on button "Stop Recording" at bounding box center [403, 251] width 186 height 19
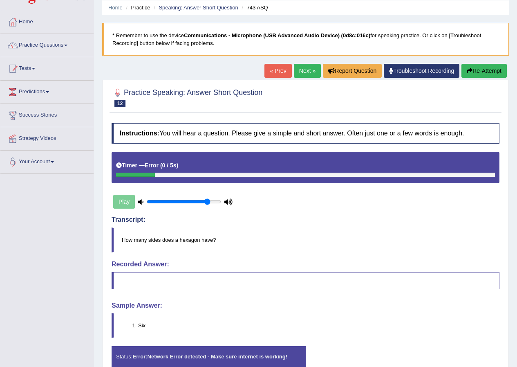
scroll to position [72, 0]
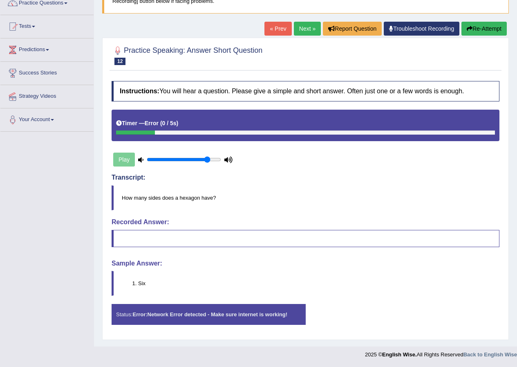
click at [305, 28] on link "Next »" at bounding box center [307, 29] width 27 height 14
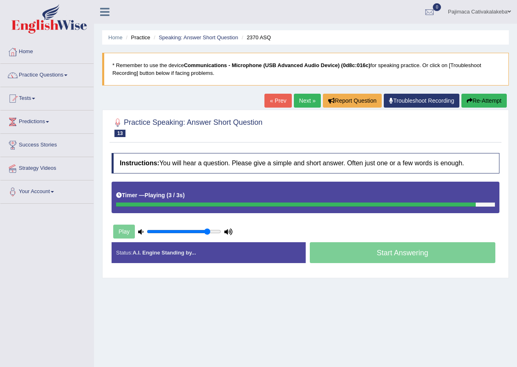
click at [383, 255] on div "Start Answering" at bounding box center [403, 253] width 194 height 23
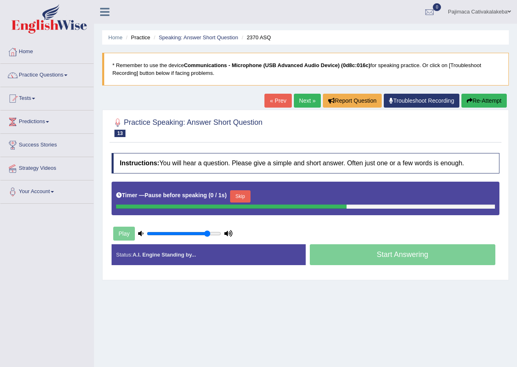
click at [387, 255] on div "Start Answering" at bounding box center [403, 255] width 194 height 23
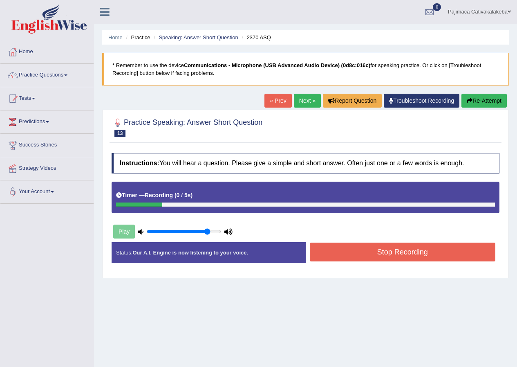
click at [388, 255] on button "Stop Recording" at bounding box center [403, 251] width 186 height 19
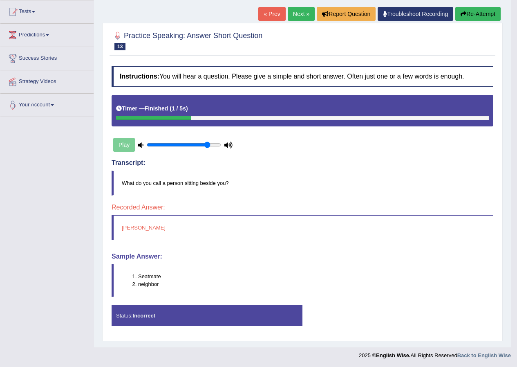
scroll to position [87, 0]
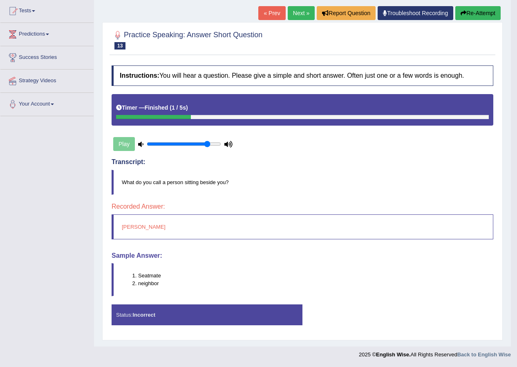
click at [304, 16] on link "Next »" at bounding box center [301, 13] width 27 height 14
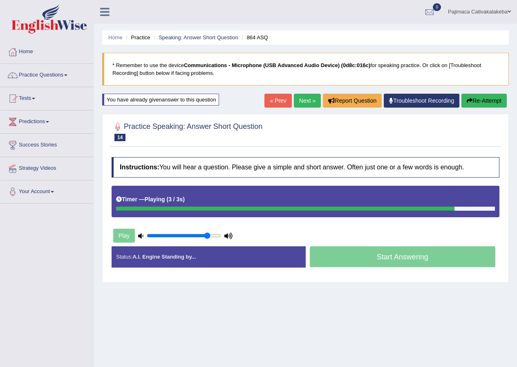
click at [389, 255] on div "Start Answering" at bounding box center [403, 257] width 194 height 23
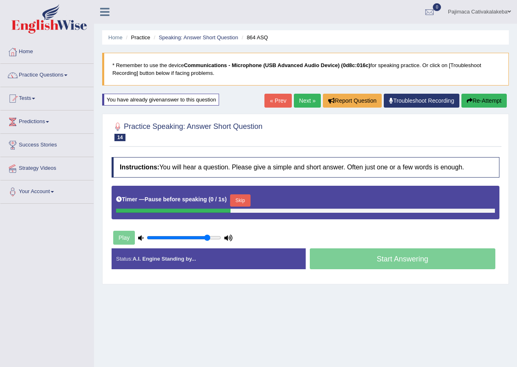
click at [391, 257] on div "Start Answering" at bounding box center [403, 259] width 194 height 23
click at [393, 259] on div "Status: A.I. Engine Standing by... Start Answering Stop Recording" at bounding box center [306, 262] width 388 height 29
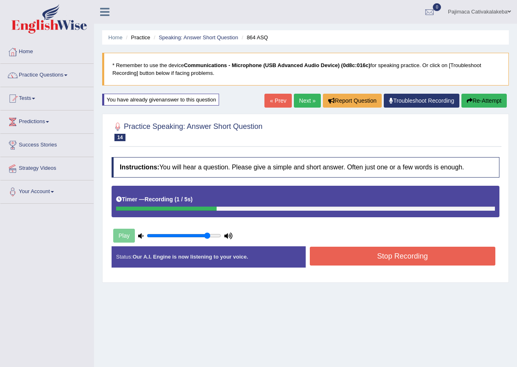
click at [397, 258] on button "Stop Recording" at bounding box center [403, 255] width 186 height 19
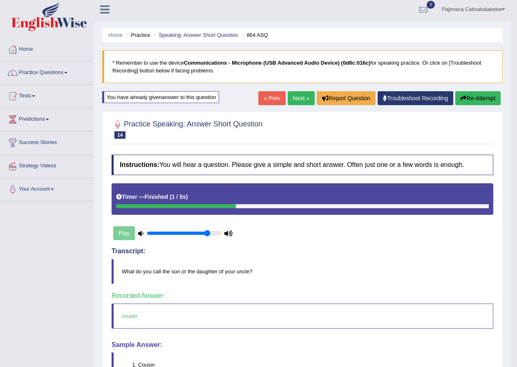
scroll to position [84, 0]
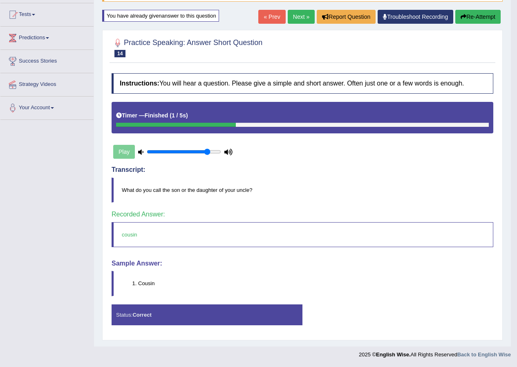
click at [296, 18] on link "Next »" at bounding box center [301, 17] width 27 height 14
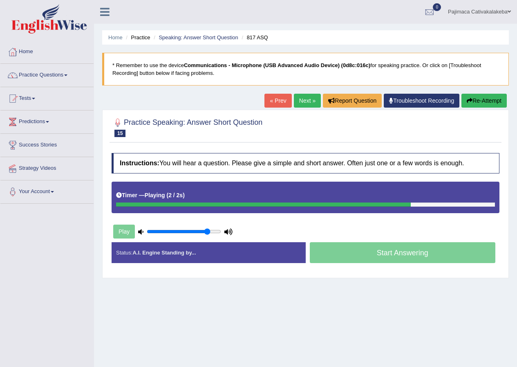
click at [369, 252] on div "Start Answering" at bounding box center [403, 253] width 194 height 23
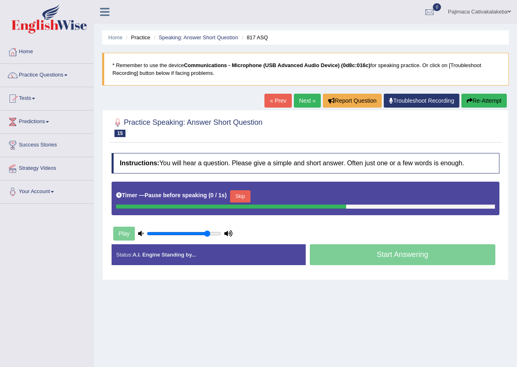
click at [383, 257] on div "Start Answering" at bounding box center [403, 255] width 194 height 23
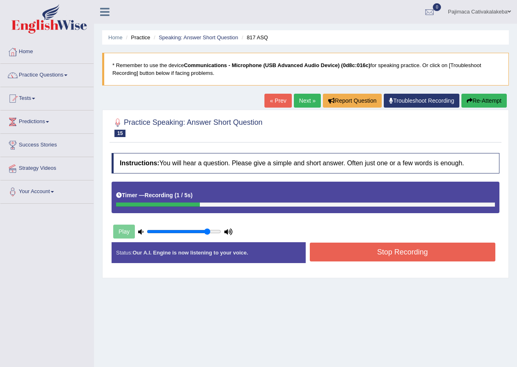
click at [384, 256] on button "Stop Recording" at bounding box center [403, 251] width 186 height 19
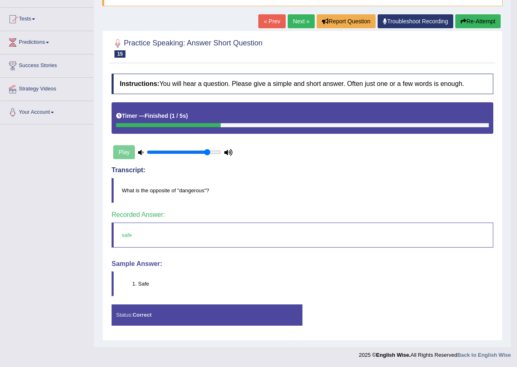
scroll to position [80, 0]
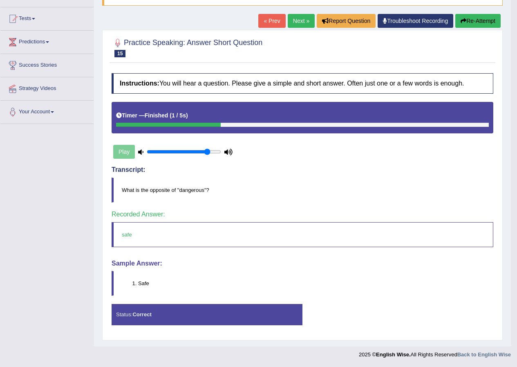
click at [293, 24] on link "Next »" at bounding box center [301, 21] width 27 height 14
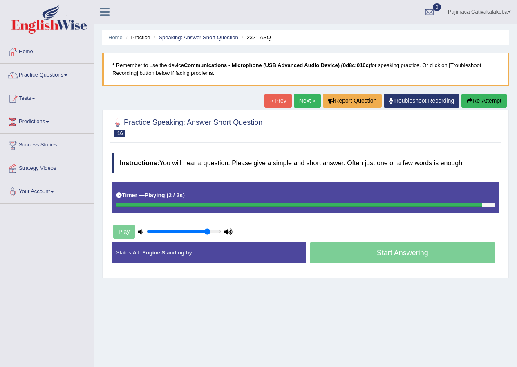
click at [400, 255] on div "Start Answering" at bounding box center [403, 253] width 194 height 23
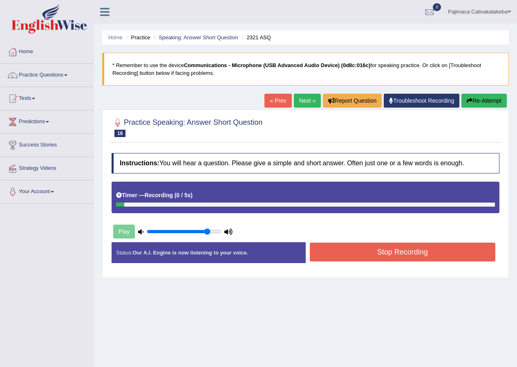
click at [400, 255] on button "Stop Recording" at bounding box center [403, 251] width 186 height 19
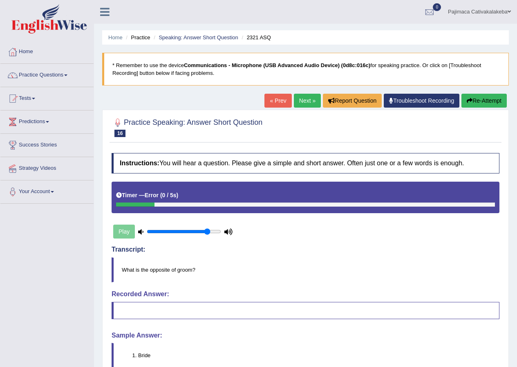
scroll to position [72, 0]
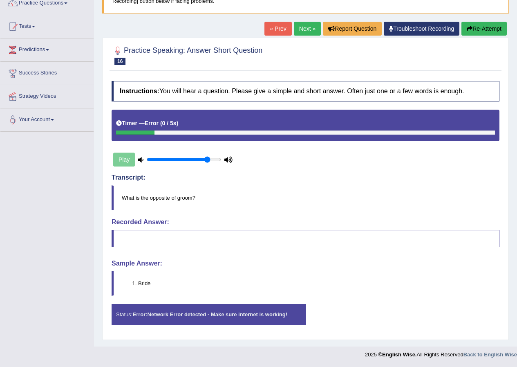
click at [474, 26] on button "Re-Attempt" at bounding box center [483, 29] width 45 height 14
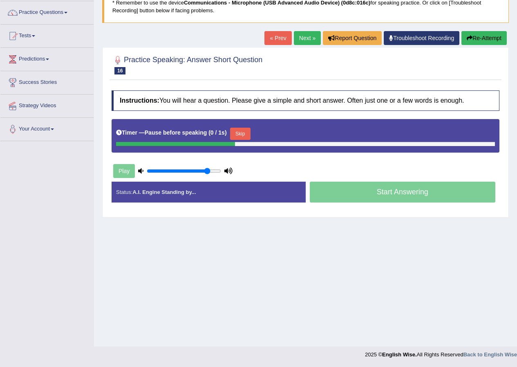
click at [401, 192] on div "Start Answering" at bounding box center [403, 192] width 194 height 23
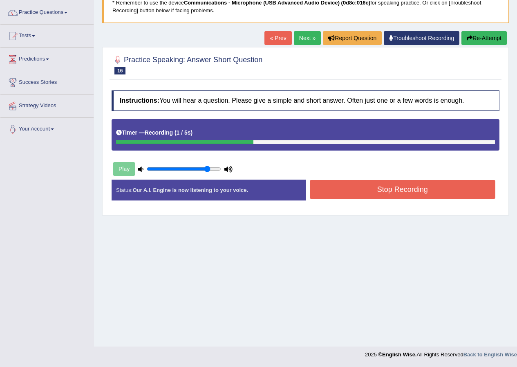
click at [401, 192] on button "Stop Recording" at bounding box center [403, 189] width 186 height 19
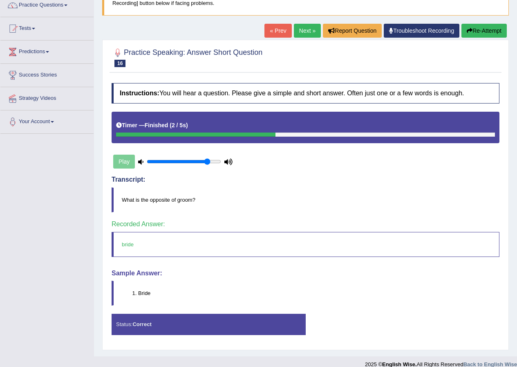
scroll to position [80, 0]
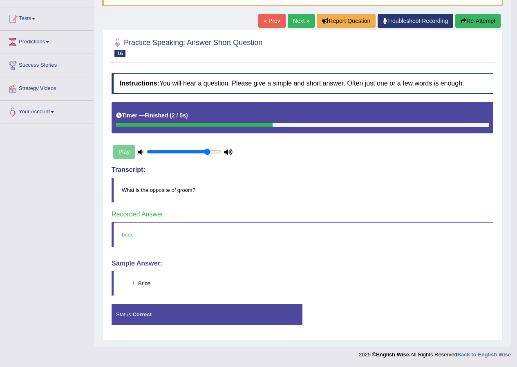
click at [294, 25] on link "Next »" at bounding box center [301, 21] width 27 height 14
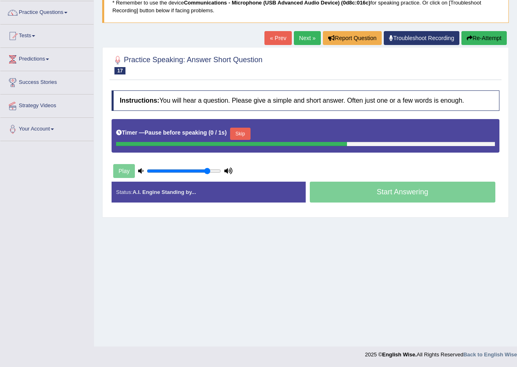
click at [393, 191] on div "Start Answering" at bounding box center [403, 192] width 194 height 23
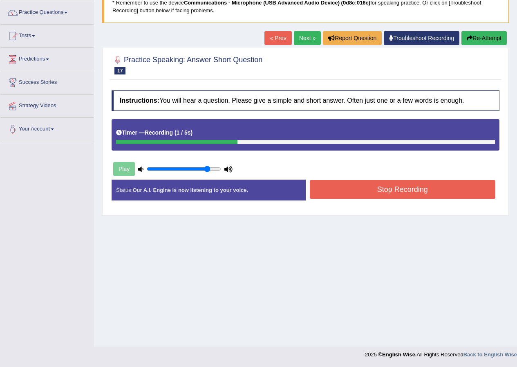
click at [395, 192] on button "Stop Recording" at bounding box center [403, 189] width 186 height 19
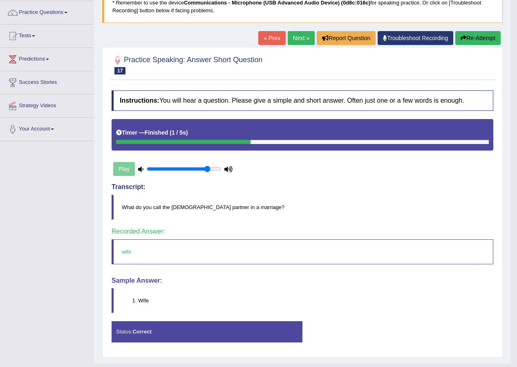
click at [310, 38] on link "Next »" at bounding box center [301, 38] width 27 height 14
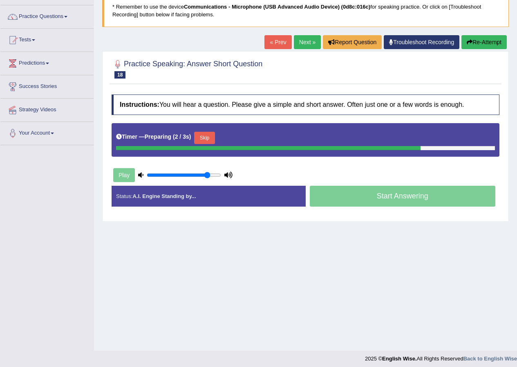
scroll to position [63, 0]
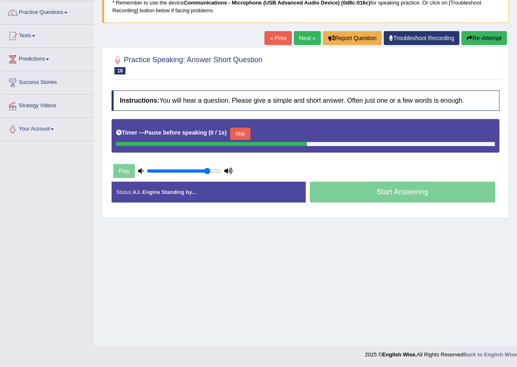
click at [401, 194] on div "Start Answering" at bounding box center [403, 192] width 194 height 23
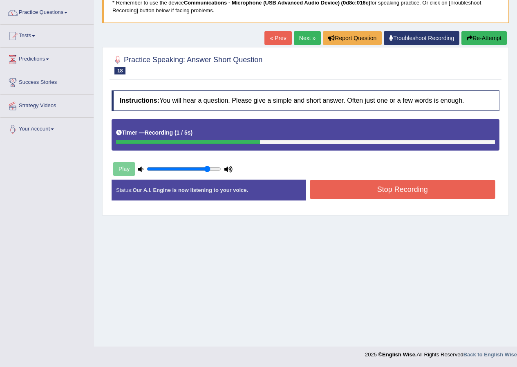
click at [391, 192] on button "Stop Recording" at bounding box center [403, 189] width 186 height 19
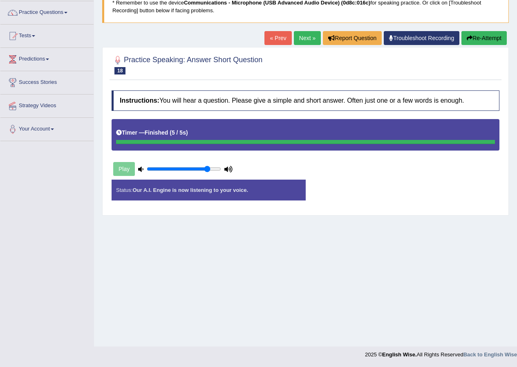
click at [477, 36] on button "Re-Attempt" at bounding box center [483, 38] width 45 height 14
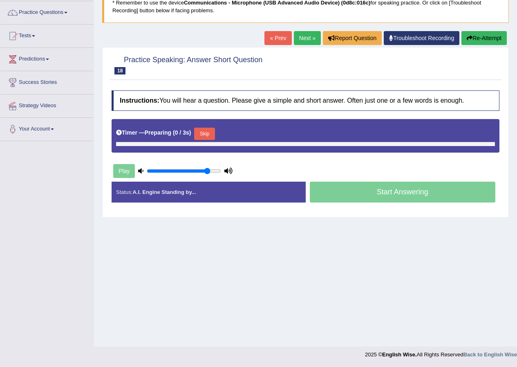
scroll to position [63, 0]
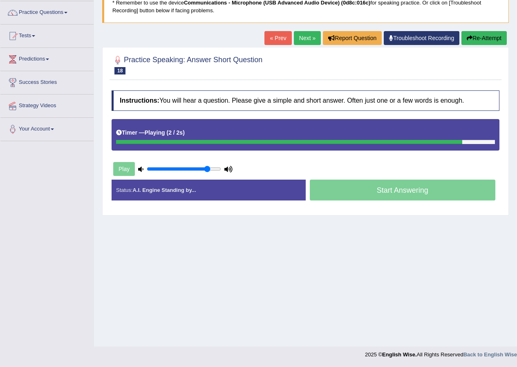
click at [392, 191] on div "Start Answering" at bounding box center [403, 190] width 194 height 23
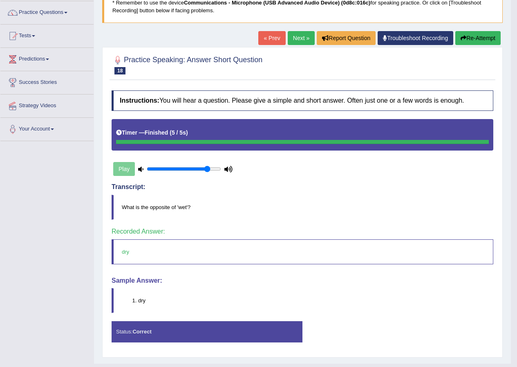
click at [302, 36] on link "Next »" at bounding box center [301, 38] width 27 height 14
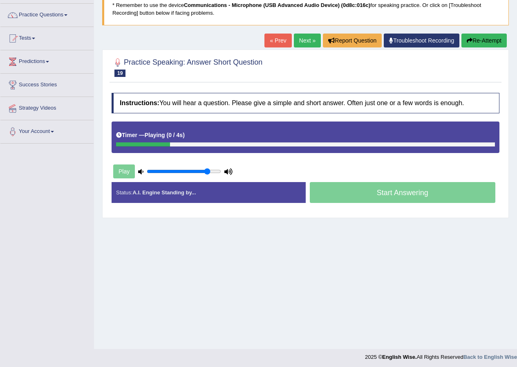
scroll to position [63, 0]
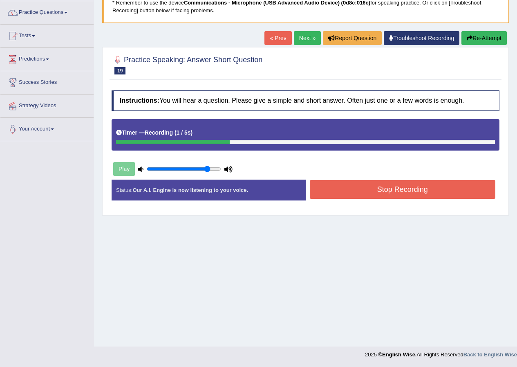
click at [379, 193] on button "Stop Recording" at bounding box center [403, 189] width 186 height 19
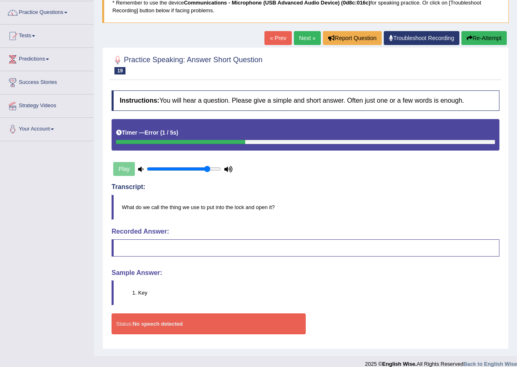
click at [278, 35] on link "« Prev" at bounding box center [277, 38] width 27 height 14
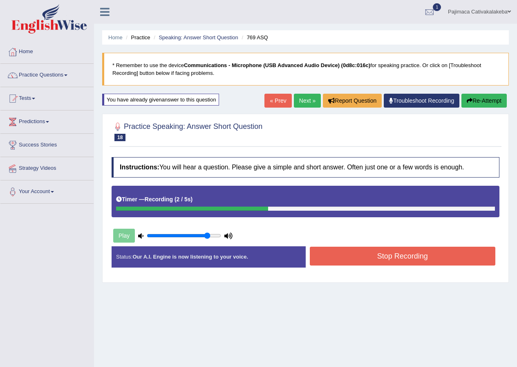
click at [404, 257] on button "Stop Recording" at bounding box center [403, 255] width 186 height 19
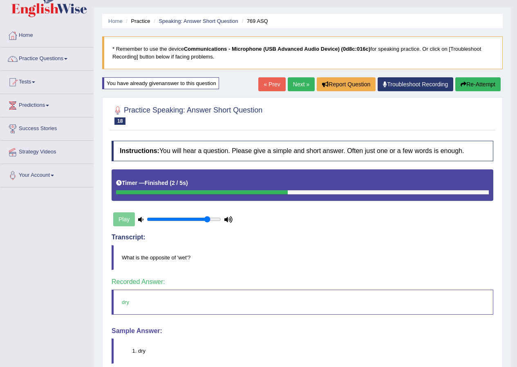
scroll to position [41, 0]
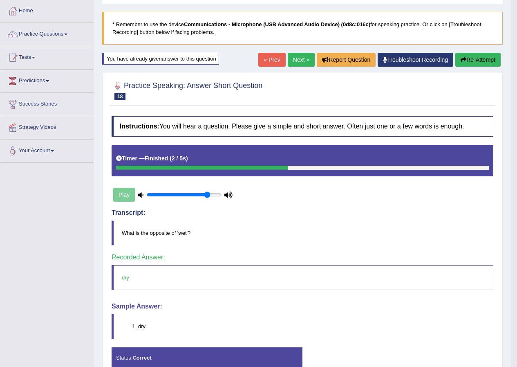
click at [294, 61] on link "Next »" at bounding box center [301, 60] width 27 height 14
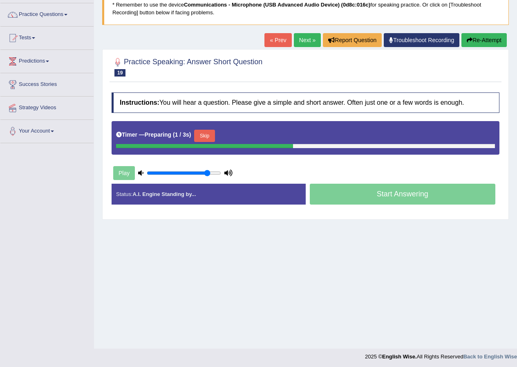
scroll to position [63, 0]
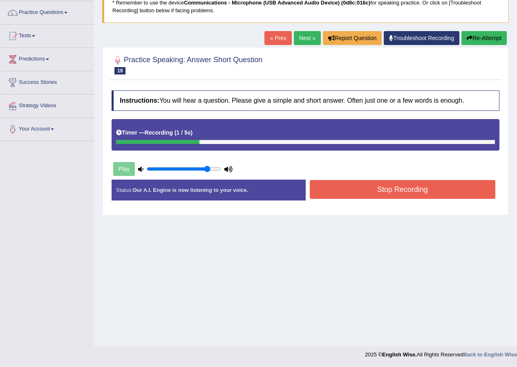
click at [401, 195] on button "Stop Recording" at bounding box center [403, 189] width 186 height 19
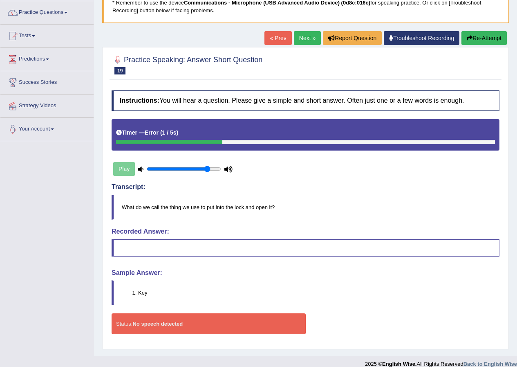
click at [311, 37] on link "Next »" at bounding box center [307, 38] width 27 height 14
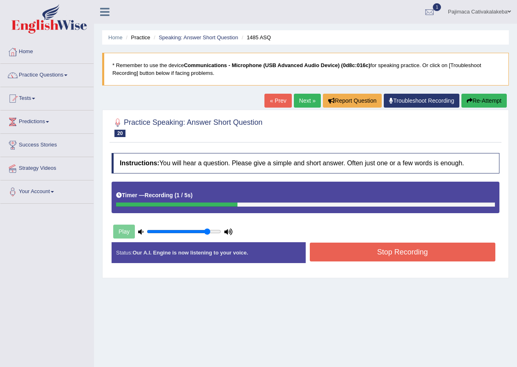
click at [404, 253] on button "Stop Recording" at bounding box center [403, 251] width 186 height 19
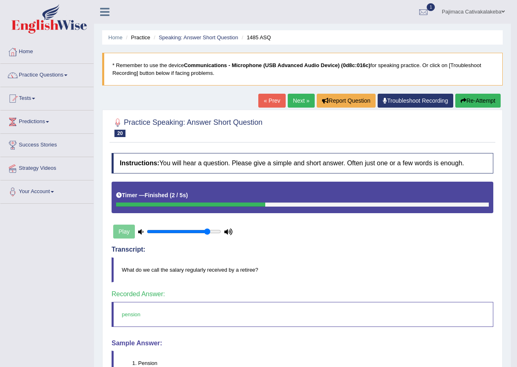
scroll to position [80, 0]
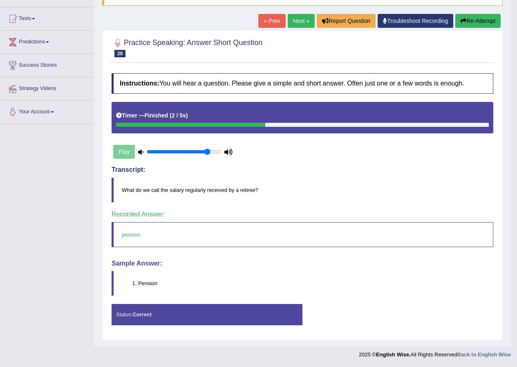
click at [298, 22] on link "Next »" at bounding box center [301, 21] width 27 height 14
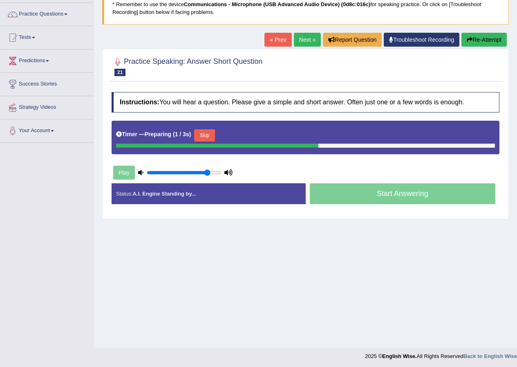
scroll to position [63, 0]
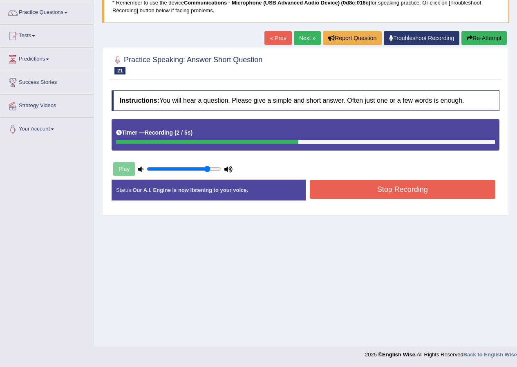
click at [413, 188] on button "Stop Recording" at bounding box center [403, 189] width 186 height 19
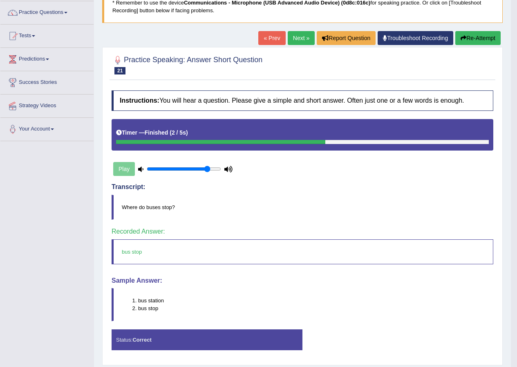
click at [303, 38] on link "Next »" at bounding box center [301, 38] width 27 height 14
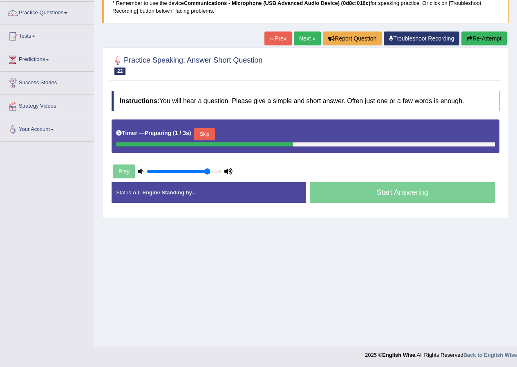
scroll to position [63, 0]
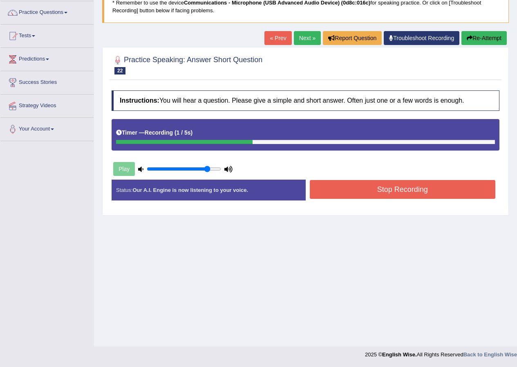
click at [401, 188] on button "Stop Recording" at bounding box center [403, 189] width 186 height 19
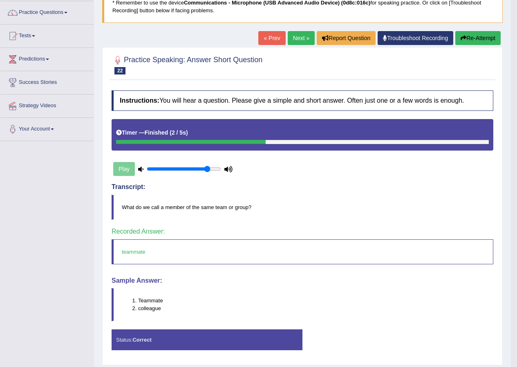
click at [299, 37] on link "Next »" at bounding box center [301, 38] width 27 height 14
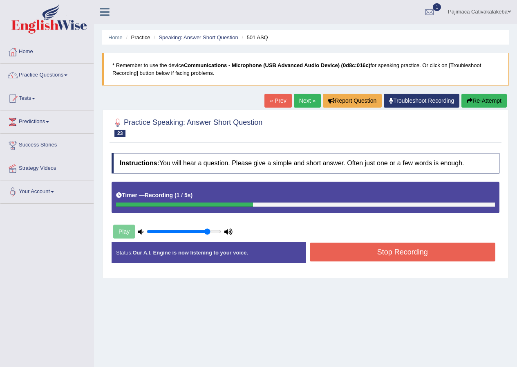
click at [404, 253] on button "Stop Recording" at bounding box center [403, 251] width 186 height 19
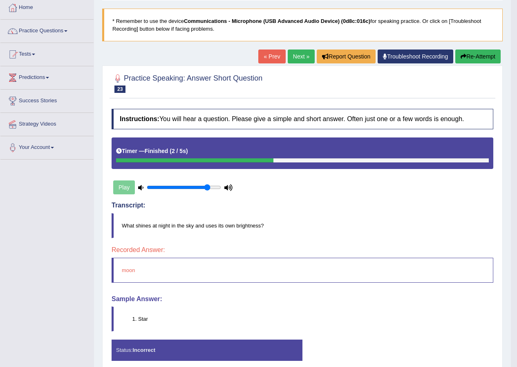
scroll to position [80, 0]
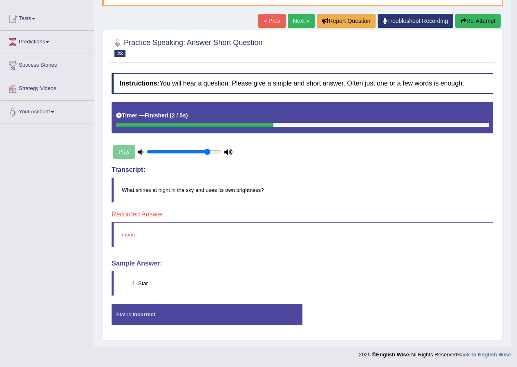
click at [478, 22] on button "Re-Attempt" at bounding box center [477, 21] width 45 height 14
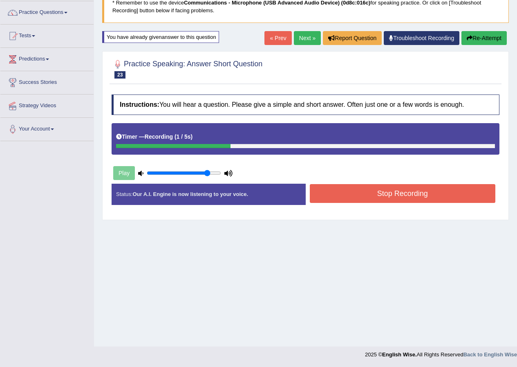
click at [411, 193] on button "Stop Recording" at bounding box center [403, 193] width 186 height 19
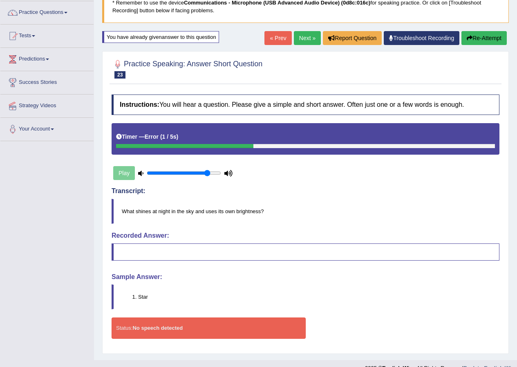
click at [481, 38] on button "Re-Attempt" at bounding box center [483, 38] width 45 height 14
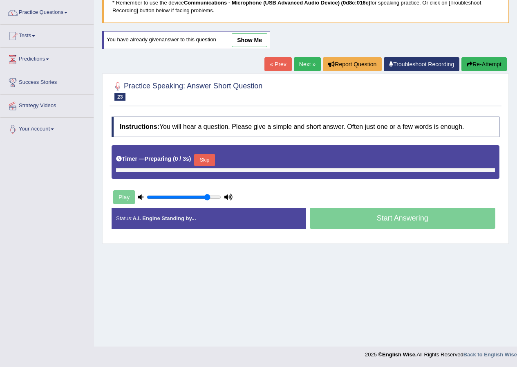
scroll to position [63, 0]
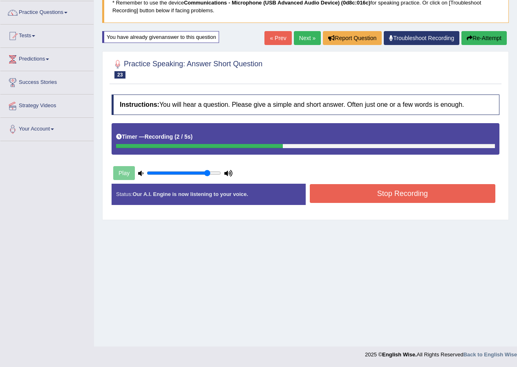
click at [415, 195] on button "Stop Recording" at bounding box center [403, 193] width 186 height 19
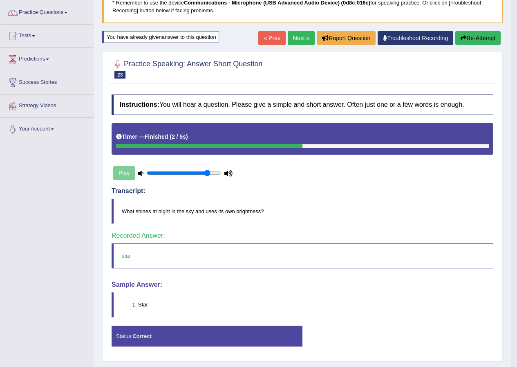
click at [302, 38] on link "Next »" at bounding box center [301, 38] width 27 height 14
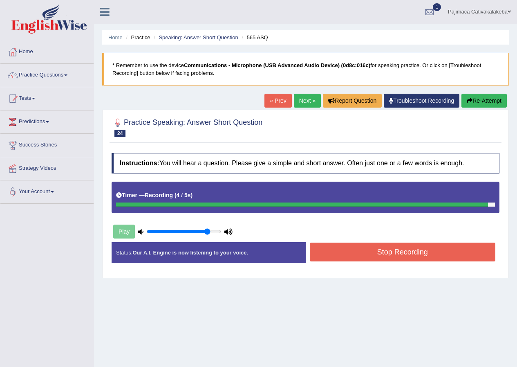
click at [399, 251] on button "Stop Recording" at bounding box center [403, 251] width 186 height 19
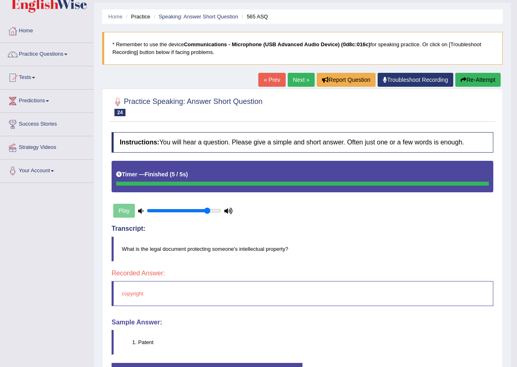
scroll to position [41, 0]
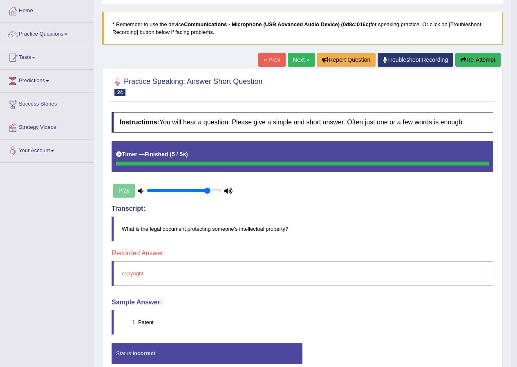
click at [477, 58] on button "Re-Attempt" at bounding box center [477, 60] width 45 height 14
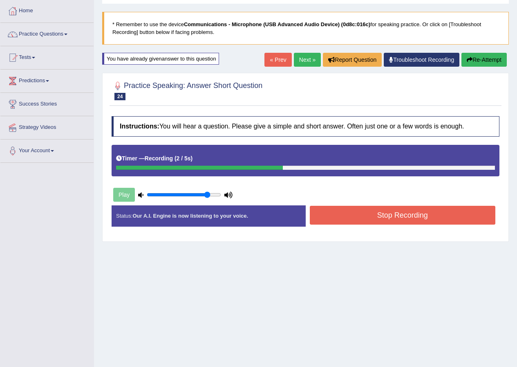
click at [410, 219] on button "Stop Recording" at bounding box center [403, 215] width 186 height 19
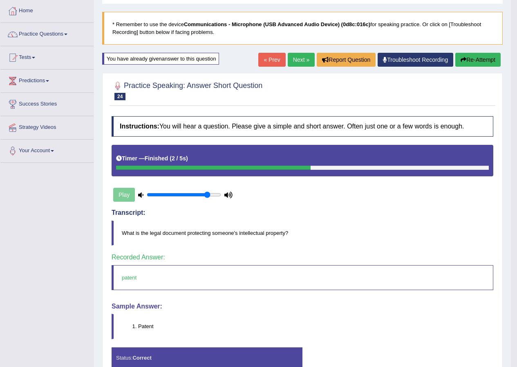
click at [297, 60] on link "Next »" at bounding box center [301, 60] width 27 height 14
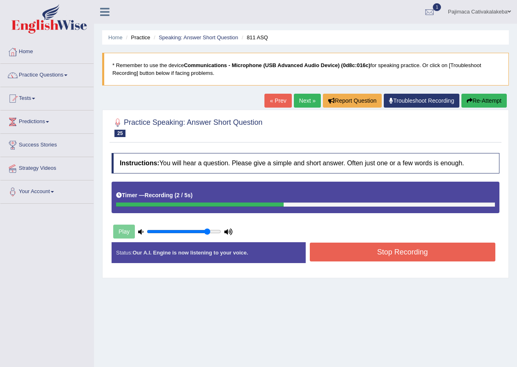
click at [417, 249] on button "Stop Recording" at bounding box center [403, 251] width 186 height 19
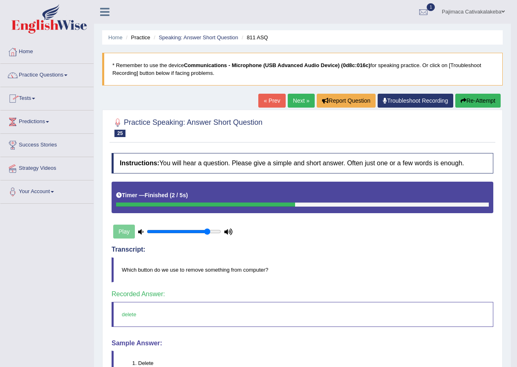
click at [299, 103] on link "Next »" at bounding box center [301, 101] width 27 height 14
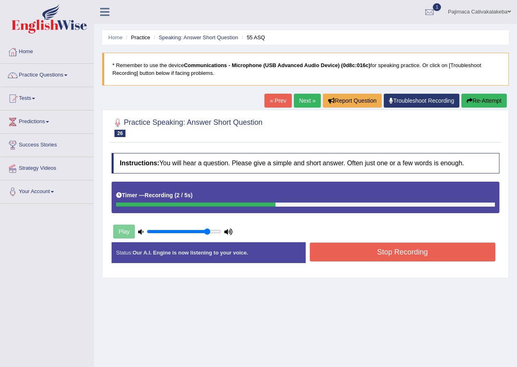
click at [398, 255] on button "Stop Recording" at bounding box center [403, 251] width 186 height 19
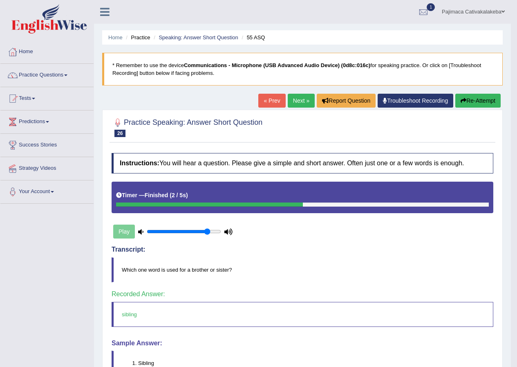
click at [300, 102] on link "Next »" at bounding box center [301, 101] width 27 height 14
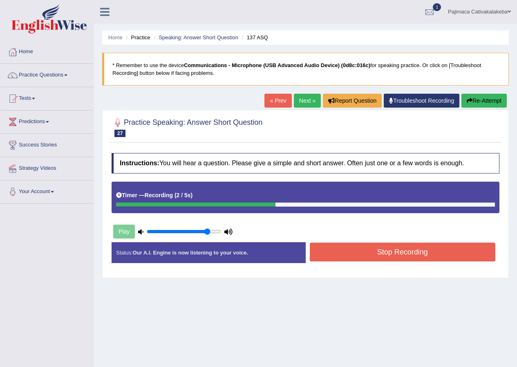
click at [363, 249] on button "Stop Recording" at bounding box center [403, 251] width 186 height 19
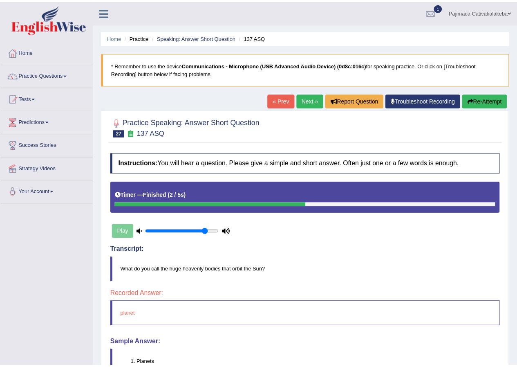
scroll to position [80, 0]
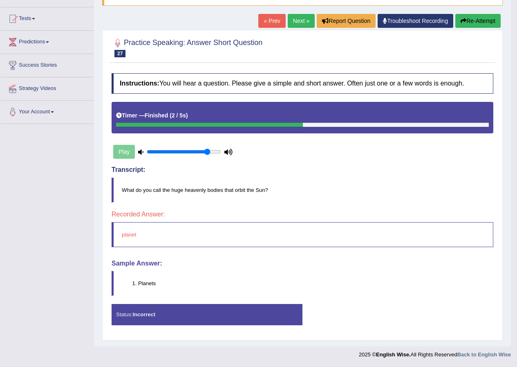
click at [479, 23] on button "Re-Attempt" at bounding box center [477, 21] width 45 height 14
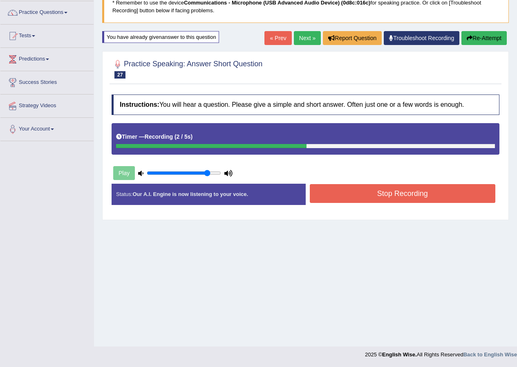
click at [420, 193] on button "Stop Recording" at bounding box center [403, 193] width 186 height 19
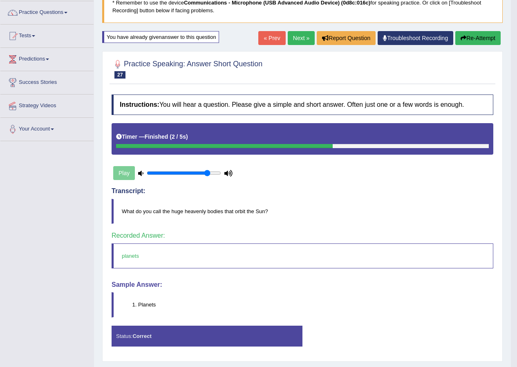
click at [301, 38] on link "Next »" at bounding box center [301, 38] width 27 height 14
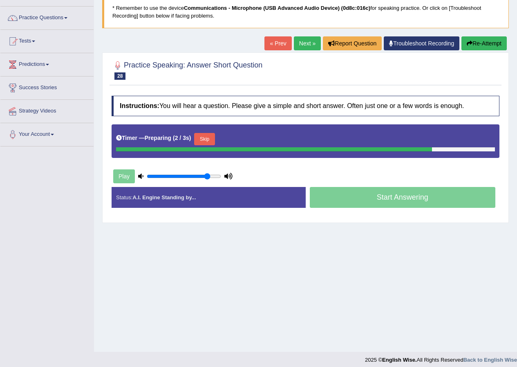
scroll to position [63, 0]
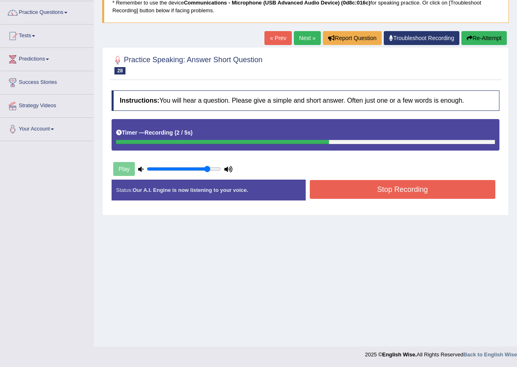
click at [385, 193] on button "Stop Recording" at bounding box center [403, 189] width 186 height 19
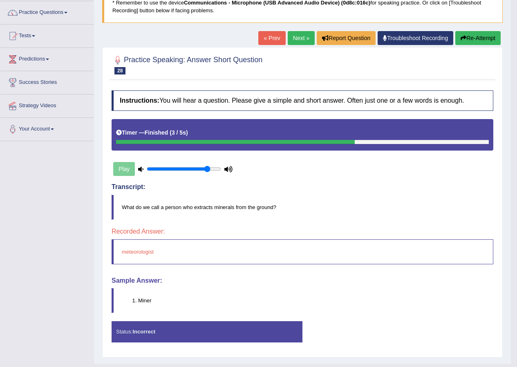
click at [477, 38] on button "Re-Attempt" at bounding box center [477, 38] width 45 height 14
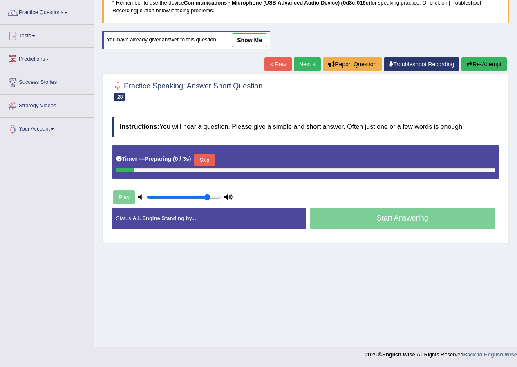
scroll to position [63, 0]
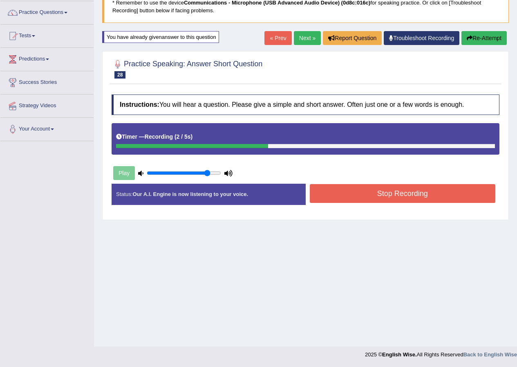
click at [402, 195] on button "Stop Recording" at bounding box center [403, 193] width 186 height 19
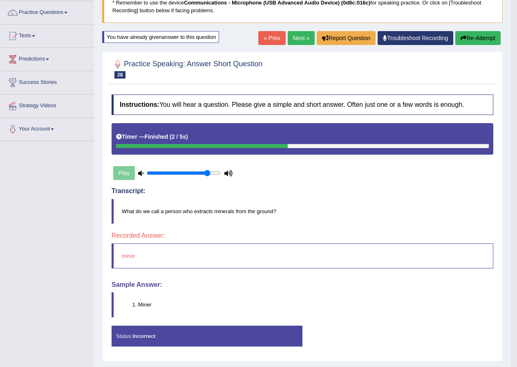
click at [301, 37] on link "Next »" at bounding box center [301, 38] width 27 height 14
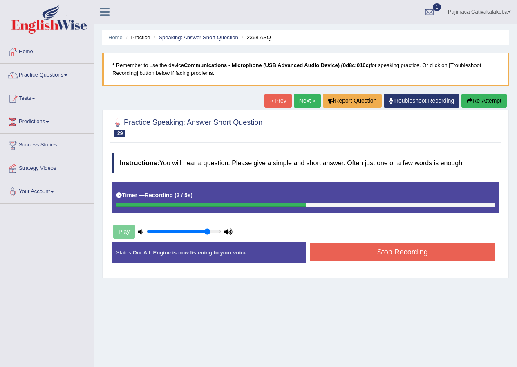
click at [416, 254] on button "Stop Recording" at bounding box center [403, 251] width 186 height 19
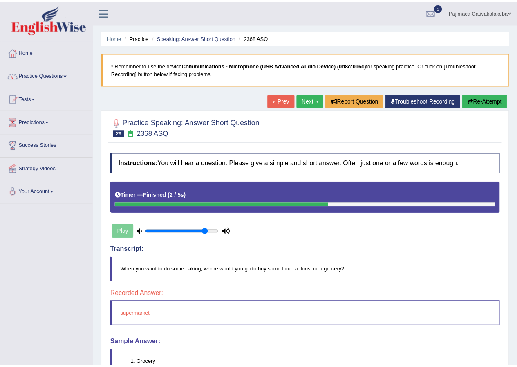
scroll to position [80, 0]
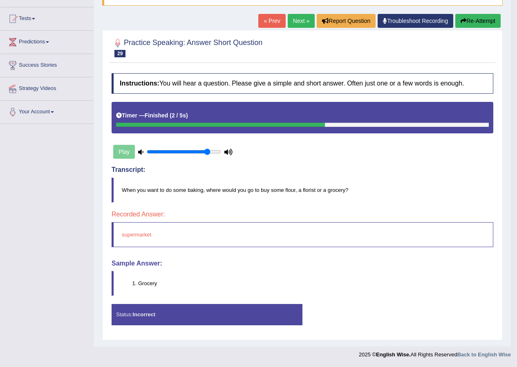
click at [298, 18] on link "Next »" at bounding box center [301, 21] width 27 height 14
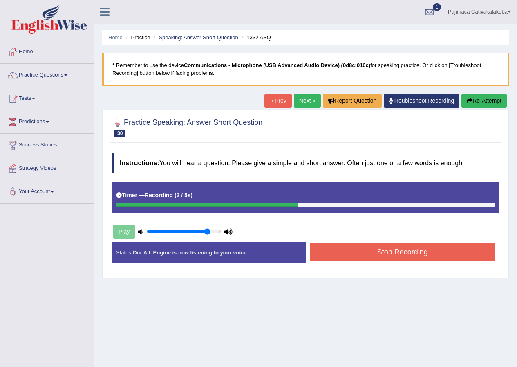
click at [410, 254] on button "Stop Recording" at bounding box center [403, 251] width 186 height 19
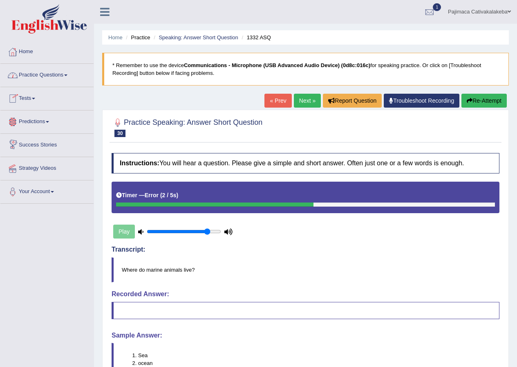
click at [29, 99] on link "Tests" at bounding box center [46, 97] width 93 height 20
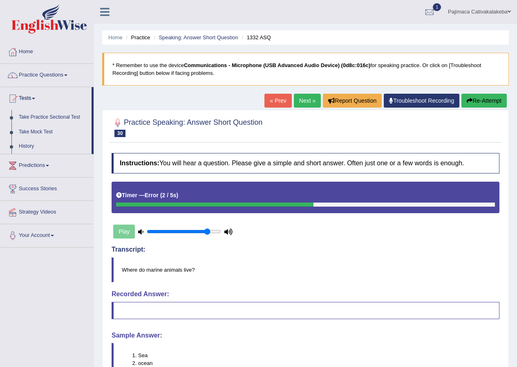
click at [31, 96] on link "Tests" at bounding box center [45, 97] width 91 height 20
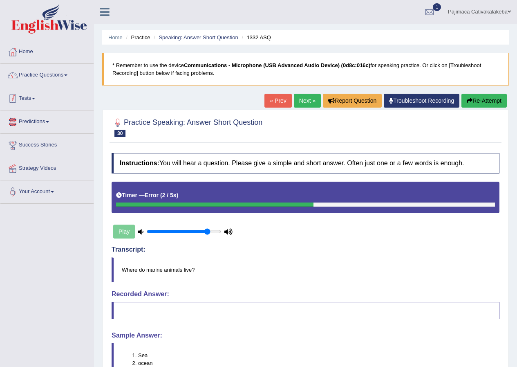
click at [33, 103] on link "Tests" at bounding box center [46, 97] width 93 height 20
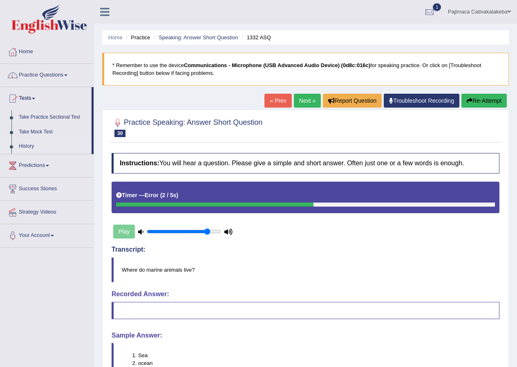
click at [27, 144] on link "History" at bounding box center [53, 146] width 76 height 15
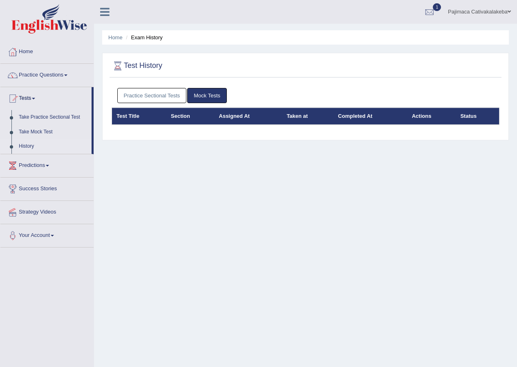
click at [147, 94] on link "Practice Sectional Tests" at bounding box center [151, 95] width 69 height 15
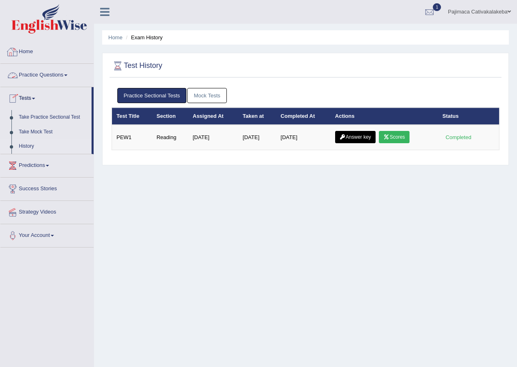
click at [33, 51] on link "Home" at bounding box center [46, 50] width 93 height 20
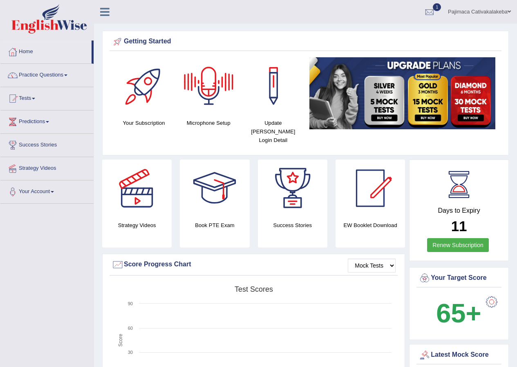
click at [204, 110] on div at bounding box center [208, 85] width 57 height 57
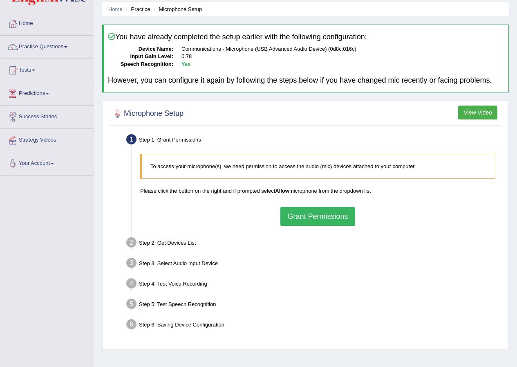
scroll to position [63, 0]
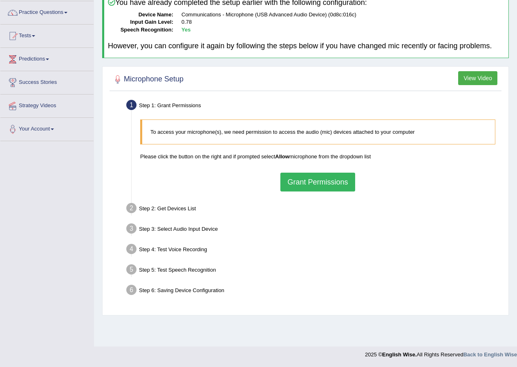
click at [304, 181] on button "Grant Permissions" at bounding box center [317, 181] width 74 height 19
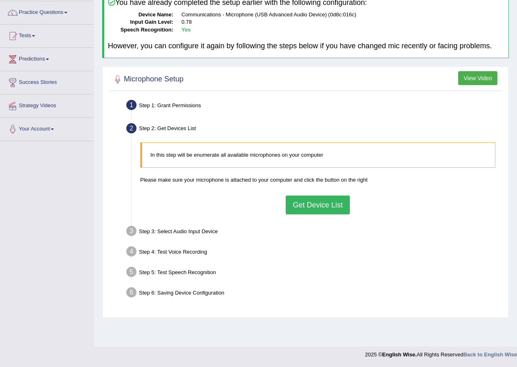
click at [323, 201] on button "Get Device List" at bounding box center [318, 204] width 64 height 19
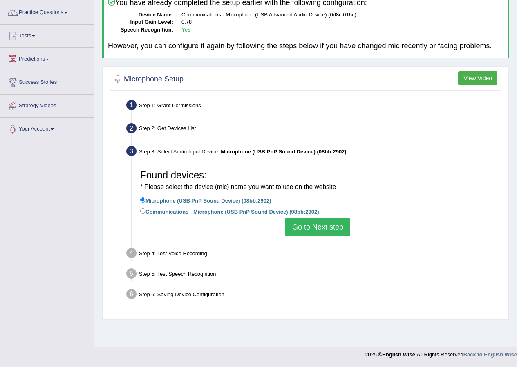
click at [314, 220] on button "Go to Next step" at bounding box center [317, 226] width 65 height 19
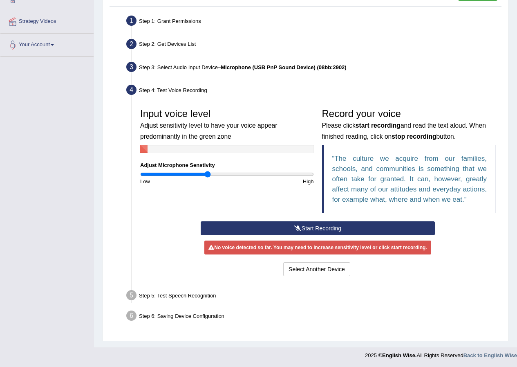
scroll to position [148, 0]
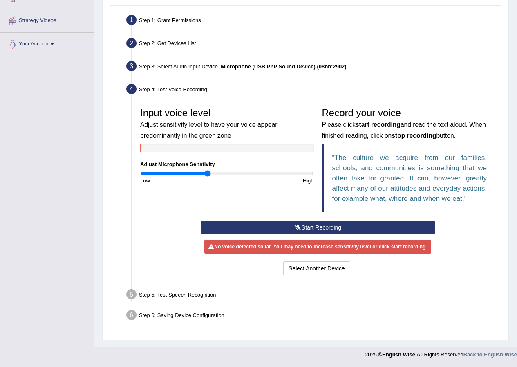
click at [319, 224] on button "Start Recording" at bounding box center [318, 227] width 234 height 14
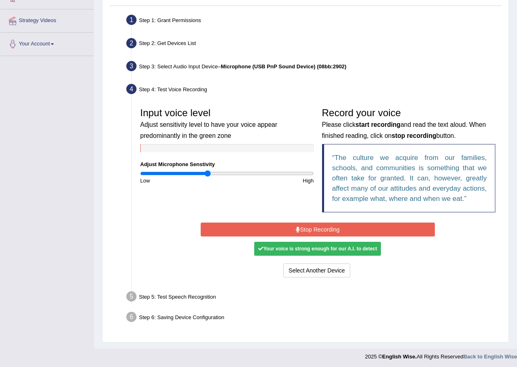
click at [323, 228] on button "Stop Recording" at bounding box center [318, 229] width 234 height 14
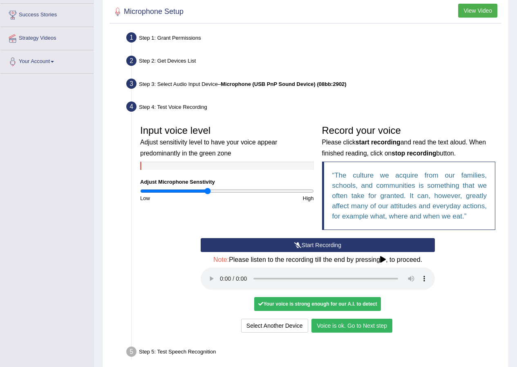
scroll to position [187, 0]
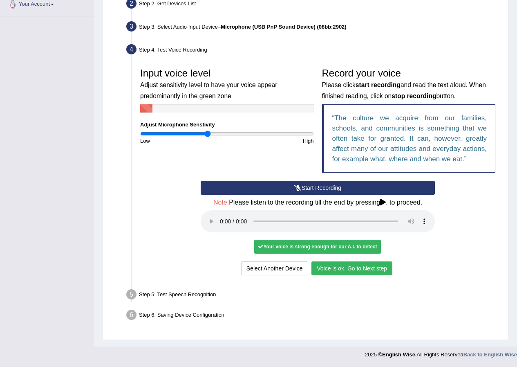
click at [349, 272] on button "Voice is ok. Go to Next step" at bounding box center [351, 268] width 81 height 14
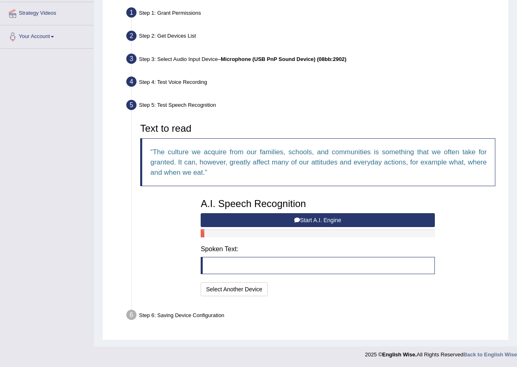
scroll to position [155, 0]
click at [306, 222] on button "Start A.I. Engine" at bounding box center [318, 220] width 234 height 14
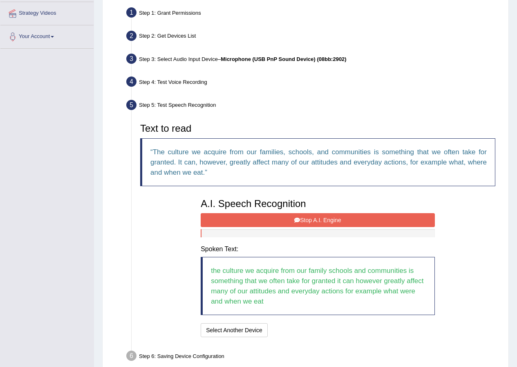
click at [279, 221] on button "Stop A.I. Engine" at bounding box center [318, 220] width 234 height 14
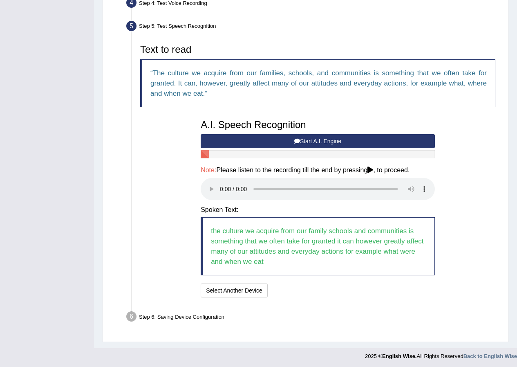
scroll to position [235, 0]
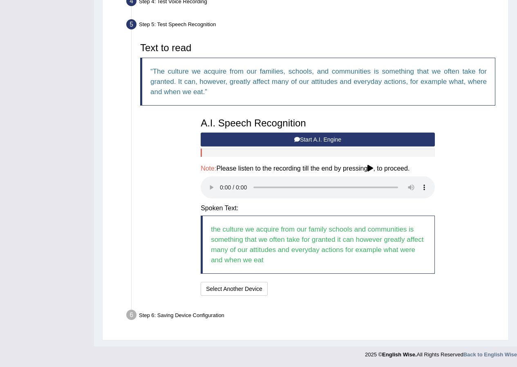
click at [300, 136] on button "Start A.I. Engine" at bounding box center [318, 139] width 234 height 14
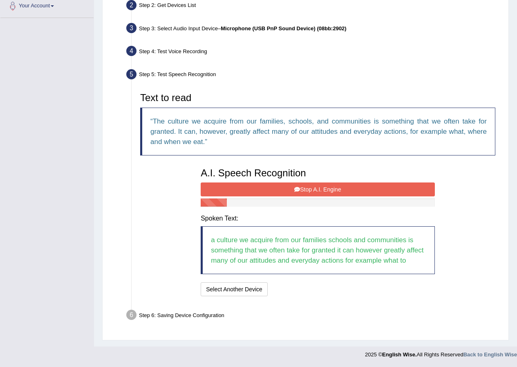
scroll to position [193, 0]
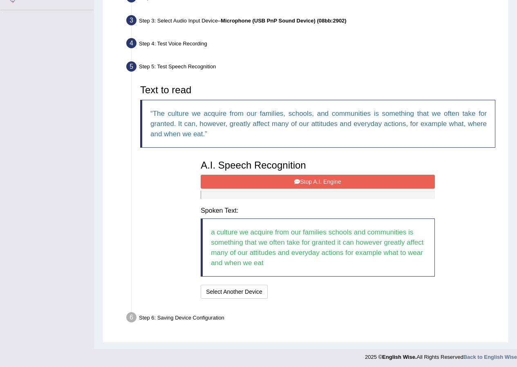
click at [318, 181] on button "Stop A.I. Engine" at bounding box center [318, 182] width 234 height 14
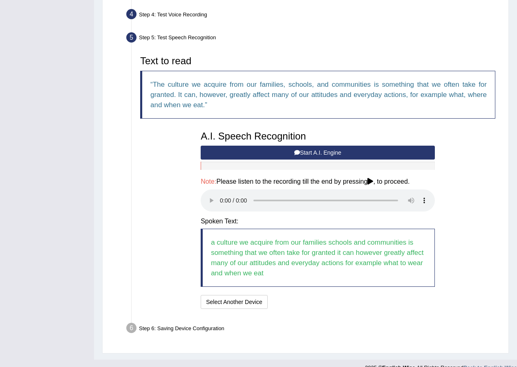
scroll to position [234, 0]
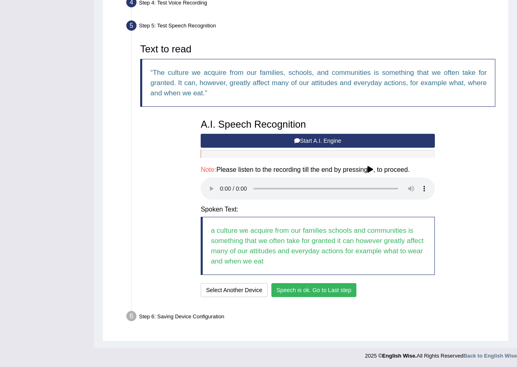
click at [329, 293] on button "Speech is ok. Go to Last step" at bounding box center [313, 290] width 85 height 14
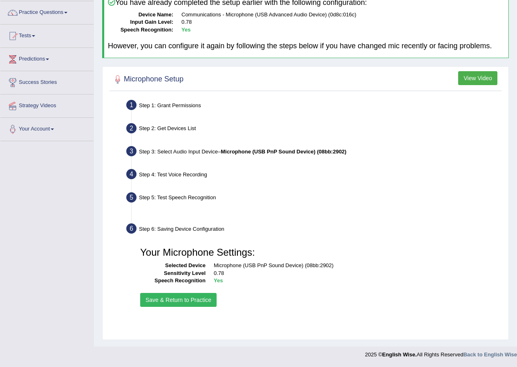
scroll to position [63, 0]
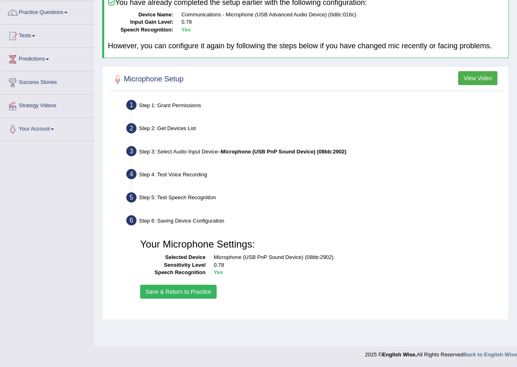
click at [199, 293] on button "Save & Return to Practice" at bounding box center [178, 292] width 76 height 14
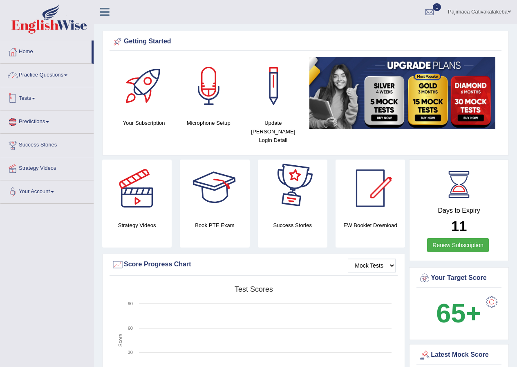
click at [52, 74] on link "Practice Questions" at bounding box center [46, 74] width 93 height 20
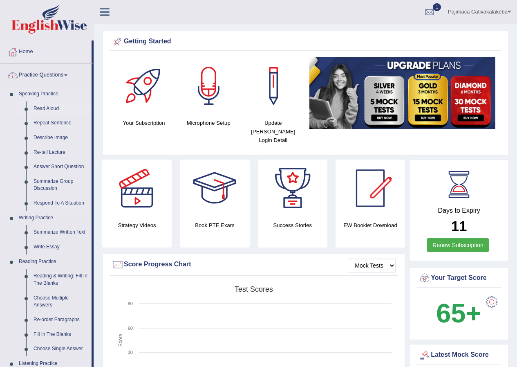
click at [52, 105] on link "Read Aloud" at bounding box center [61, 108] width 62 height 15
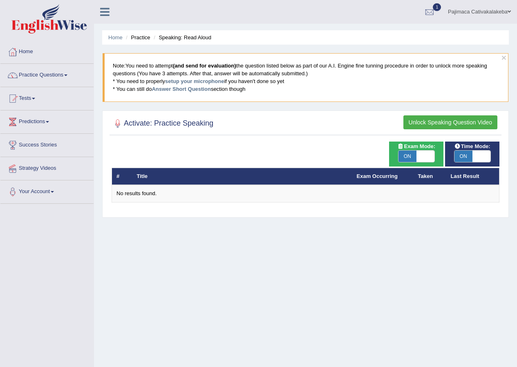
click at [422, 124] on button "Unlock Speaking Question Video" at bounding box center [450, 122] width 94 height 14
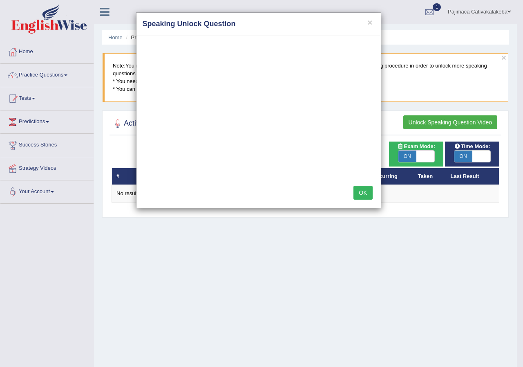
click at [367, 190] on button "OK" at bounding box center [363, 193] width 19 height 14
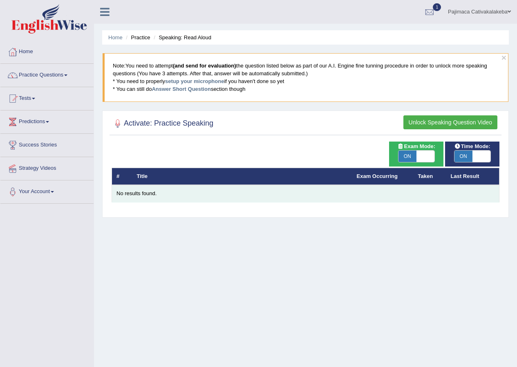
click at [150, 193] on div "No results found." at bounding box center [305, 194] width 378 height 8
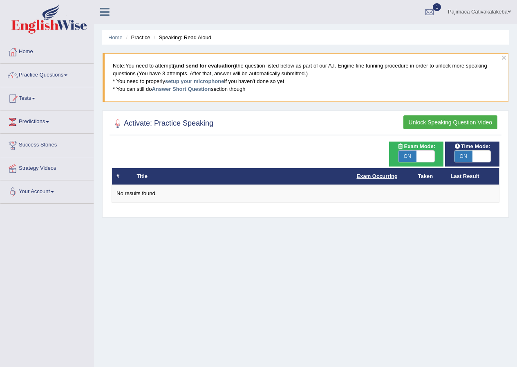
click at [381, 178] on link "Exam Occurring" at bounding box center [377, 176] width 41 height 6
click at [207, 81] on link "setup your microphone" at bounding box center [194, 81] width 59 height 6
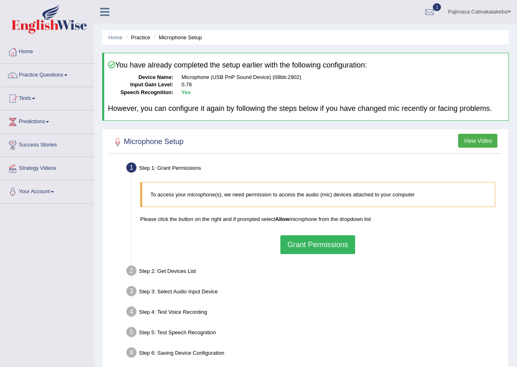
click at [475, 140] on button "View Video" at bounding box center [477, 141] width 39 height 14
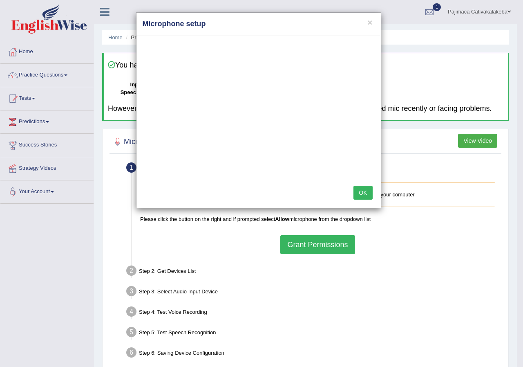
click at [360, 193] on button "OK" at bounding box center [363, 193] width 19 height 14
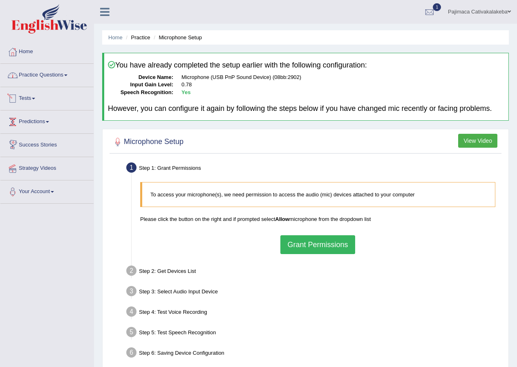
click at [47, 75] on link "Practice Questions" at bounding box center [46, 74] width 93 height 20
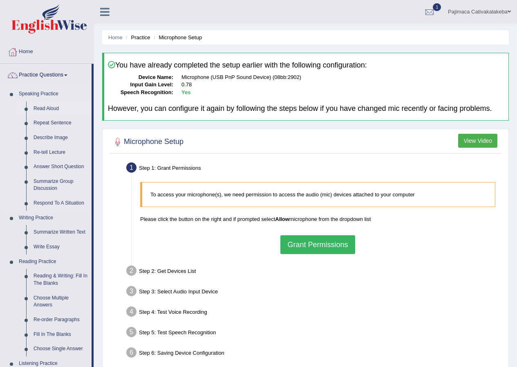
click at [45, 109] on link "Read Aloud" at bounding box center [61, 108] width 62 height 15
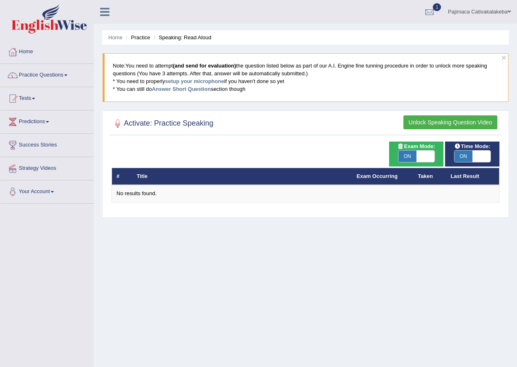
click at [406, 156] on span "ON" at bounding box center [408, 155] width 18 height 11
checkbox input "false"
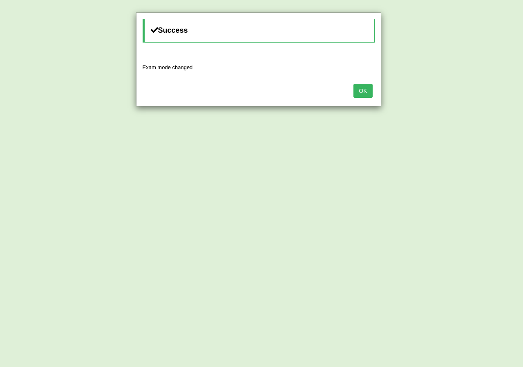
click at [363, 95] on button "OK" at bounding box center [363, 91] width 19 height 14
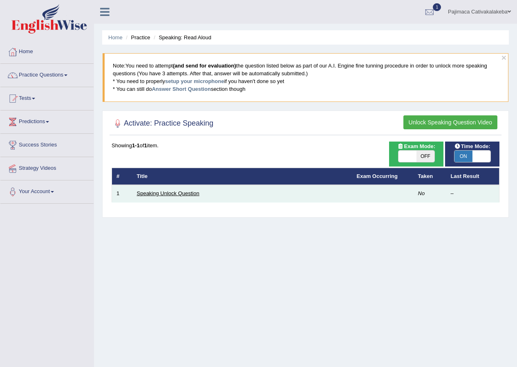
click at [198, 192] on link "Speaking Unlock Question" at bounding box center [168, 193] width 63 height 6
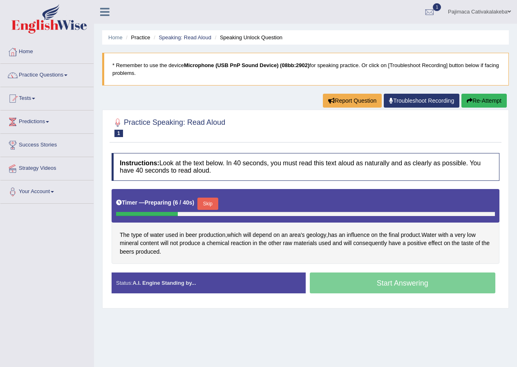
click at [215, 208] on button "Skip" at bounding box center [207, 203] width 20 height 12
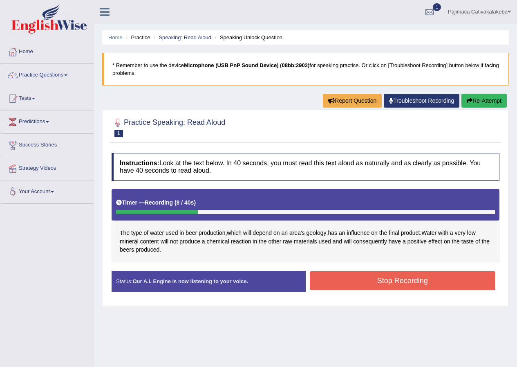
click at [394, 278] on button "Stop Recording" at bounding box center [403, 280] width 186 height 19
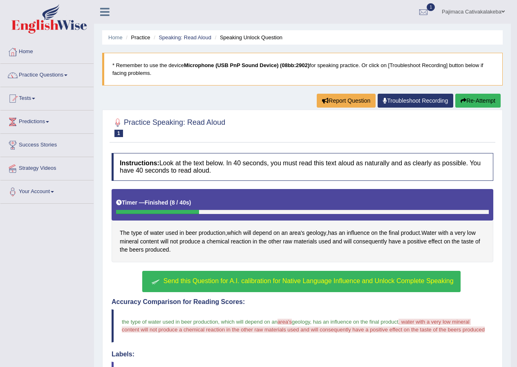
click at [347, 274] on button "Send this Question for A.I. calibration for Native Language Influence and Unloc…" at bounding box center [301, 281] width 318 height 21
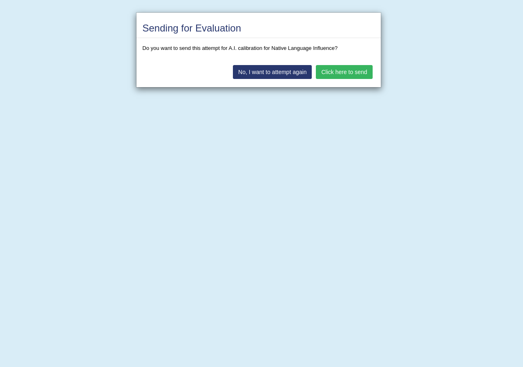
click at [332, 76] on button "Click here to send" at bounding box center [344, 72] width 56 height 14
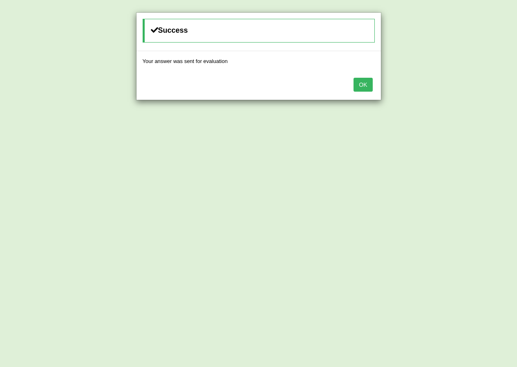
click at [360, 89] on button "OK" at bounding box center [363, 85] width 19 height 14
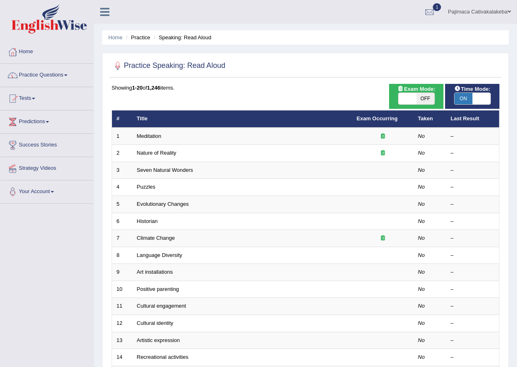
click at [432, 95] on span "OFF" at bounding box center [426, 98] width 18 height 11
checkbox input "true"
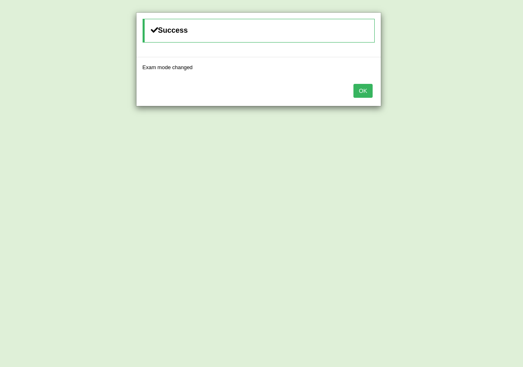
click at [365, 93] on button "OK" at bounding box center [363, 91] width 19 height 14
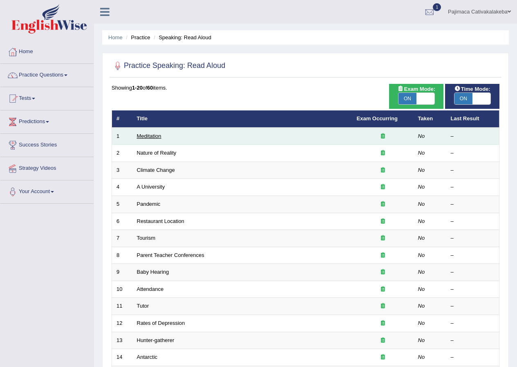
click at [157, 137] on link "Meditation" at bounding box center [149, 136] width 25 height 6
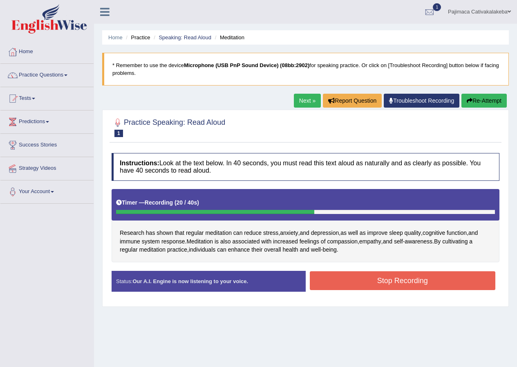
click at [385, 278] on button "Stop Recording" at bounding box center [403, 280] width 186 height 19
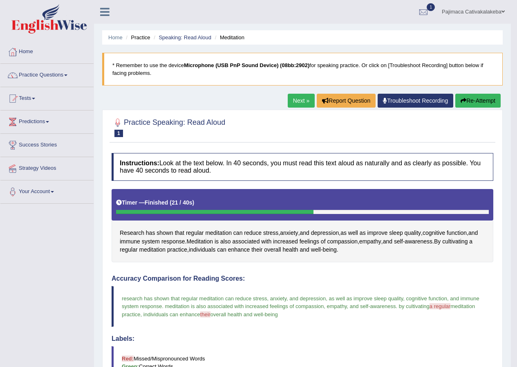
click at [300, 102] on link "Next »" at bounding box center [301, 101] width 27 height 14
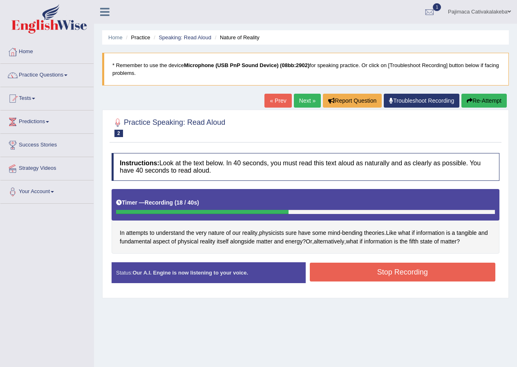
click at [405, 267] on button "Stop Recording" at bounding box center [403, 271] width 186 height 19
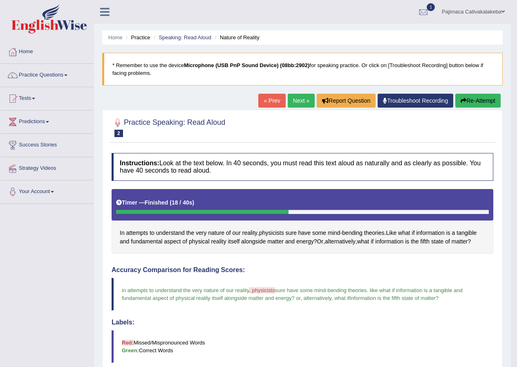
click at [305, 101] on link "Next »" at bounding box center [301, 101] width 27 height 14
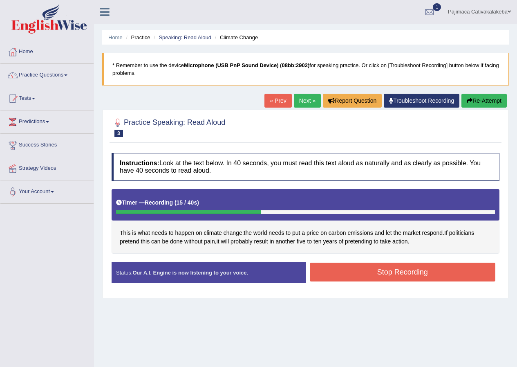
click at [431, 269] on button "Stop Recording" at bounding box center [403, 271] width 186 height 19
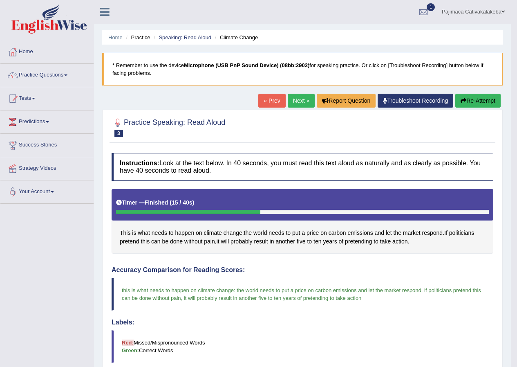
click at [296, 99] on link "Next »" at bounding box center [301, 101] width 27 height 14
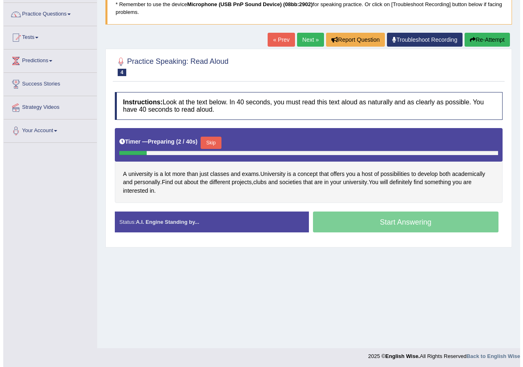
scroll to position [63, 0]
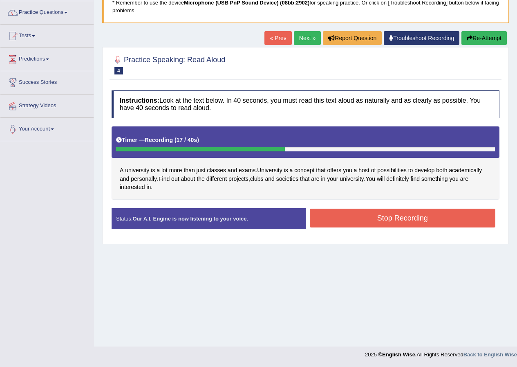
click at [409, 220] on button "Stop Recording" at bounding box center [403, 217] width 186 height 19
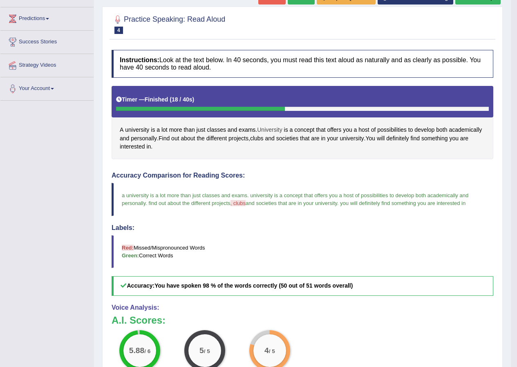
scroll to position [0, 0]
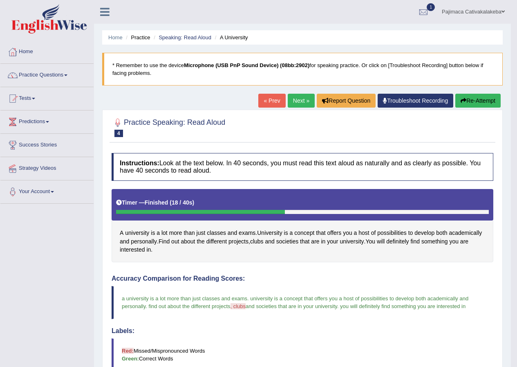
click at [304, 99] on link "Next »" at bounding box center [301, 101] width 27 height 14
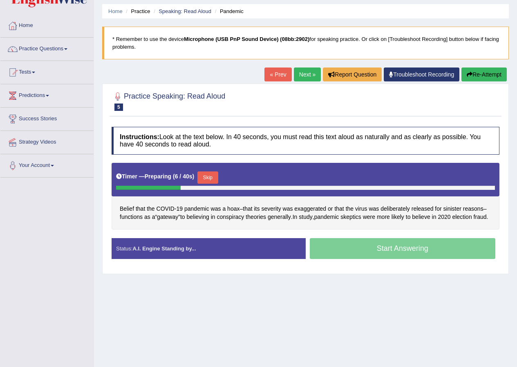
scroll to position [63, 0]
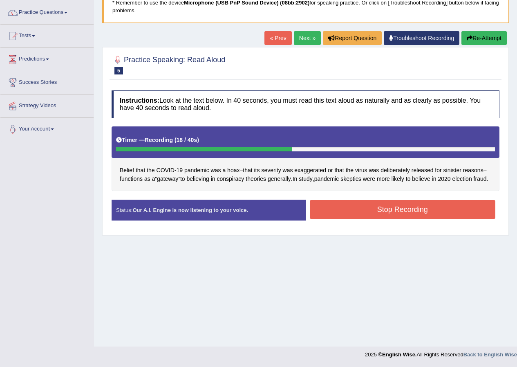
click at [398, 214] on button "Stop Recording" at bounding box center [403, 209] width 186 height 19
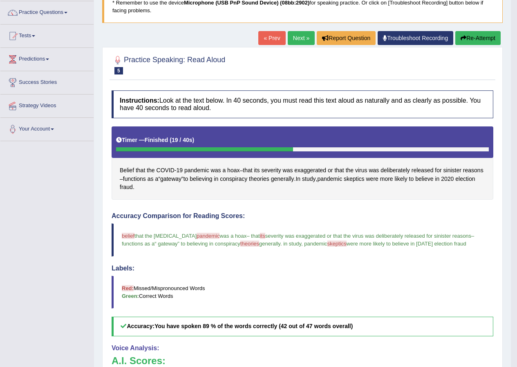
click at [493, 36] on button "Re-Attempt" at bounding box center [477, 38] width 45 height 14
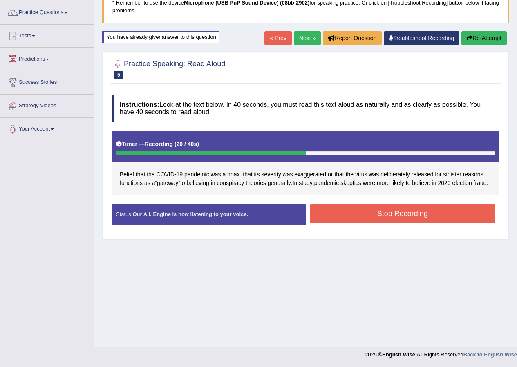
click at [384, 222] on button "Stop Recording" at bounding box center [403, 213] width 186 height 19
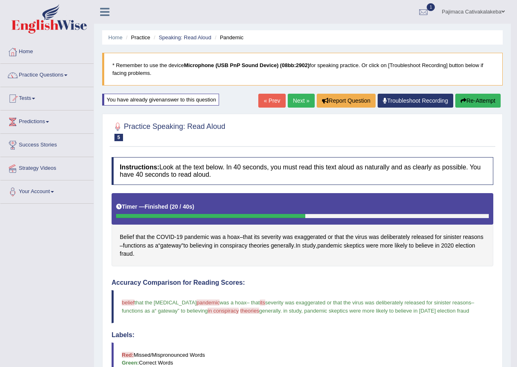
click at [298, 100] on link "Next »" at bounding box center [301, 101] width 27 height 14
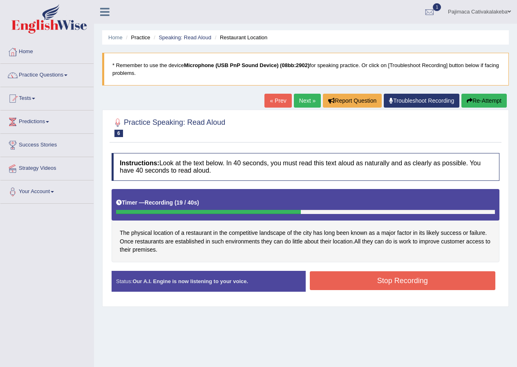
click at [402, 280] on button "Stop Recording" at bounding box center [403, 280] width 186 height 19
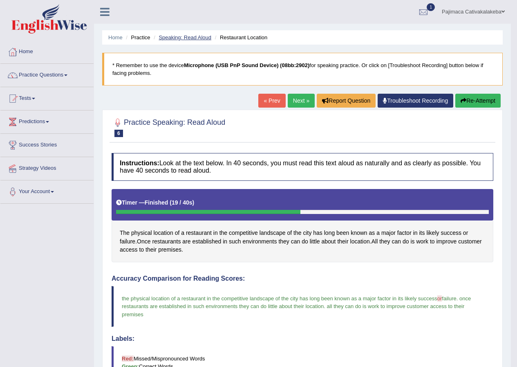
click at [187, 37] on link "Speaking: Read Aloud" at bounding box center [185, 37] width 53 height 6
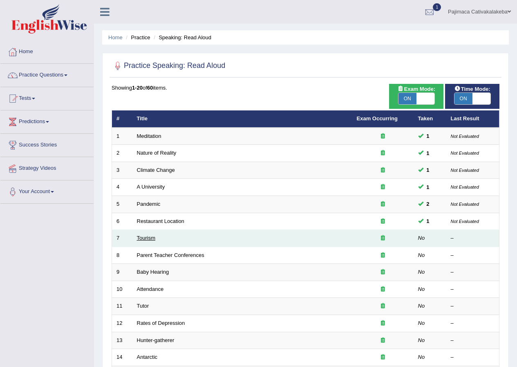
click at [151, 237] on link "Tourism" at bounding box center [146, 238] width 19 height 6
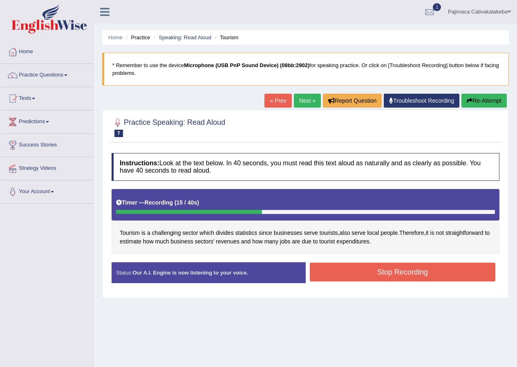
click at [378, 268] on button "Stop Recording" at bounding box center [403, 271] width 186 height 19
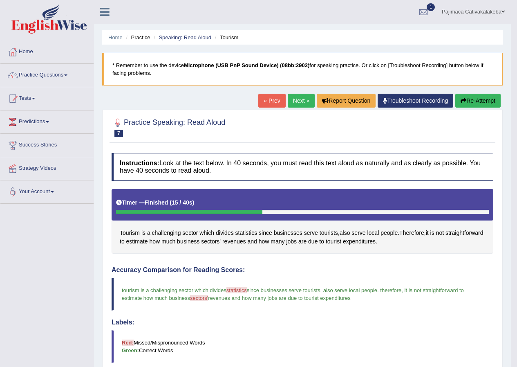
click at [466, 104] on button "Re-Attempt" at bounding box center [477, 101] width 45 height 14
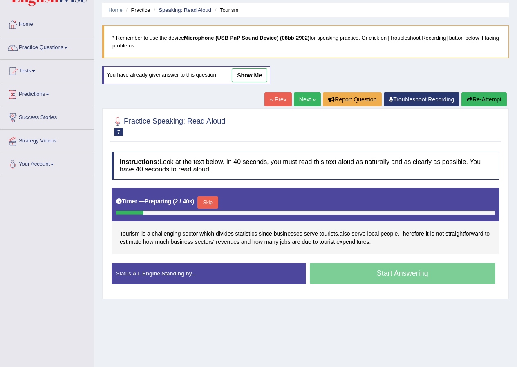
scroll to position [63, 0]
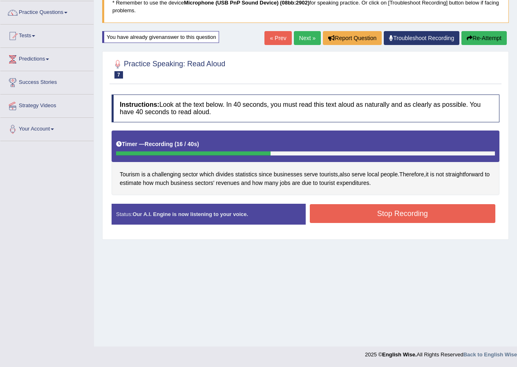
click at [384, 210] on button "Stop Recording" at bounding box center [403, 213] width 186 height 19
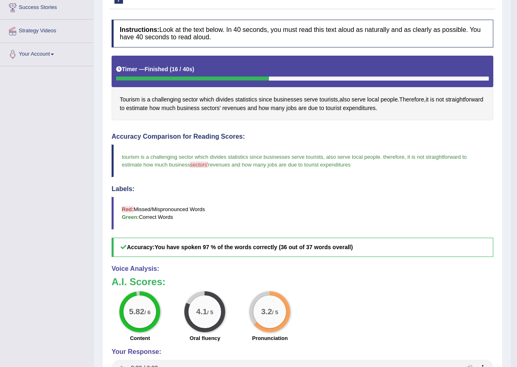
scroll to position [0, 0]
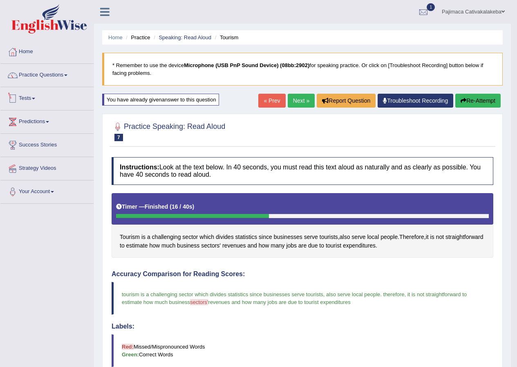
click at [30, 96] on link "Tests" at bounding box center [46, 97] width 93 height 20
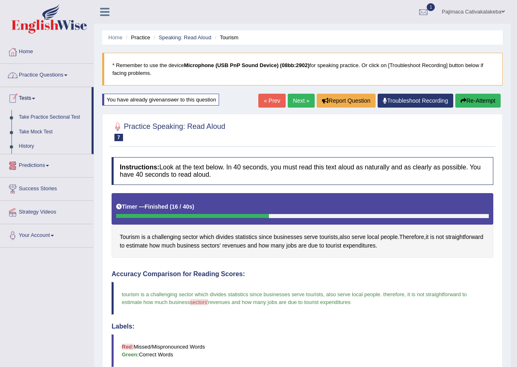
click at [62, 74] on link "Practice Questions" at bounding box center [46, 74] width 93 height 20
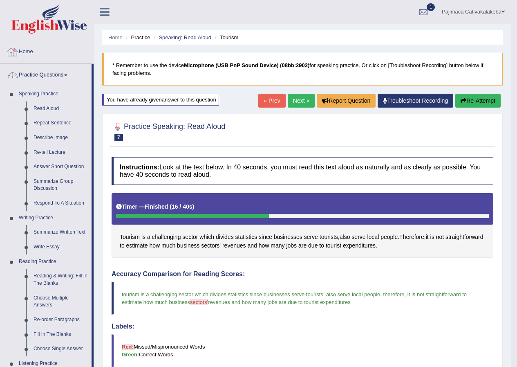
click at [0, 64] on link "Practice Questions" at bounding box center [45, 74] width 91 height 20
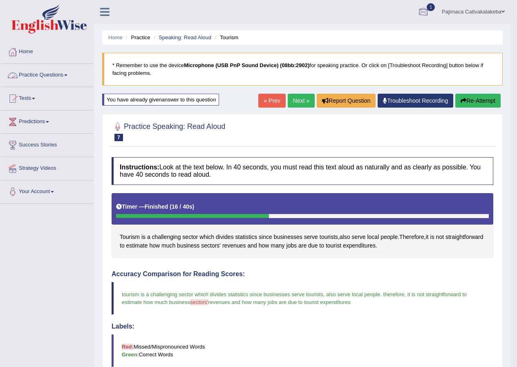
click at [489, 10] on link "Pajimaca Cativakalakeba" at bounding box center [473, 10] width 75 height 21
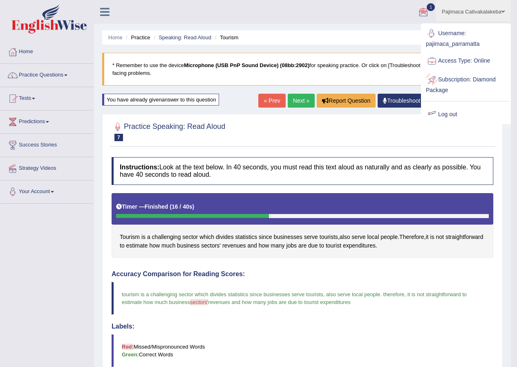
click at [453, 110] on link "Log out" at bounding box center [466, 114] width 88 height 19
